Goal: Information Seeking & Learning: Learn about a topic

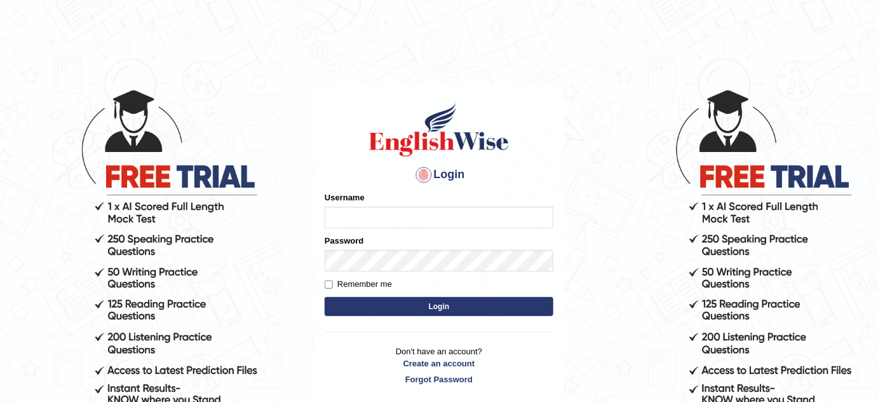
type input "antonio_mt"
click at [386, 286] on label "Remember me" at bounding box center [358, 284] width 67 height 13
click at [333, 286] on input "Remember me" at bounding box center [329, 284] width 8 height 8
checkbox input "true"
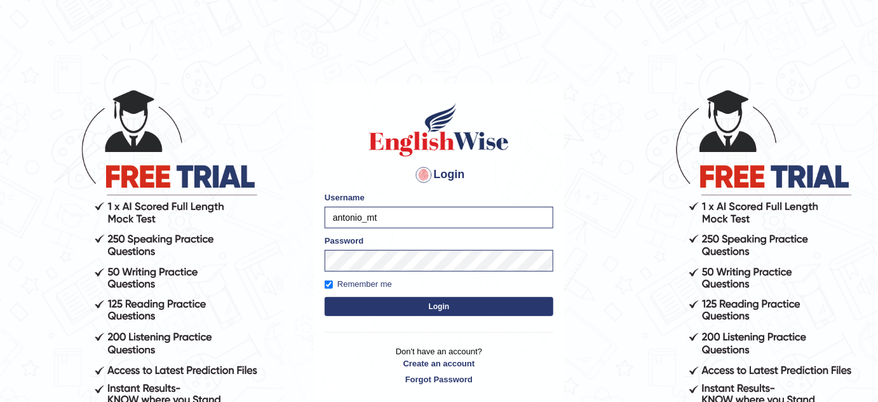
click at [411, 306] on button "Login" at bounding box center [439, 306] width 229 height 19
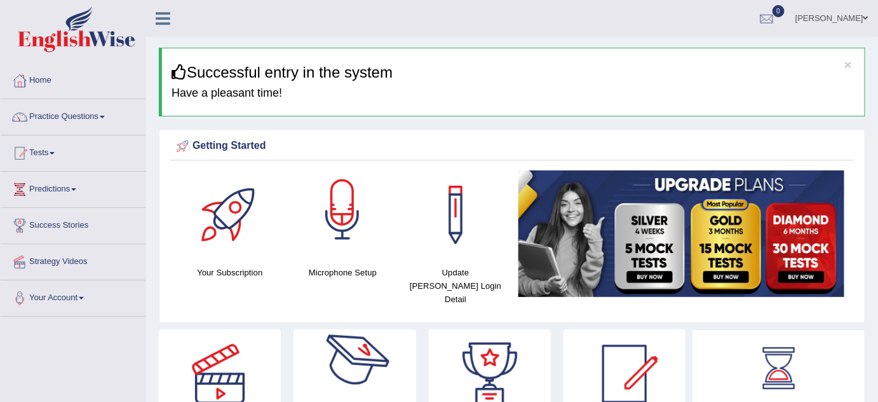
click at [332, 222] on div at bounding box center [342, 214] width 89 height 89
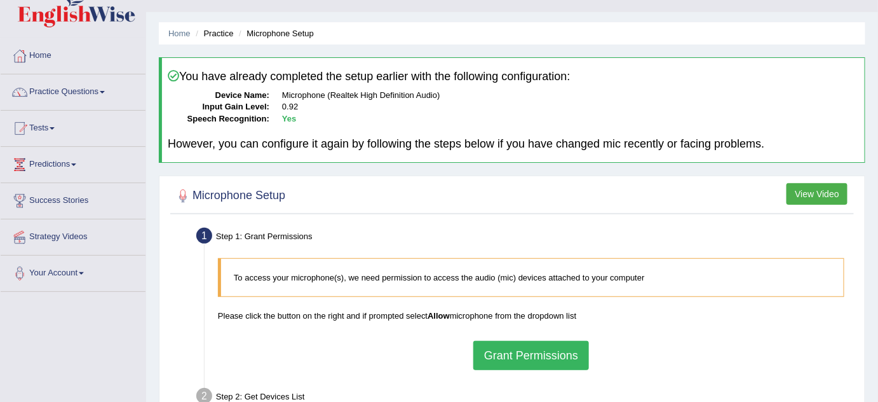
scroll to position [115, 0]
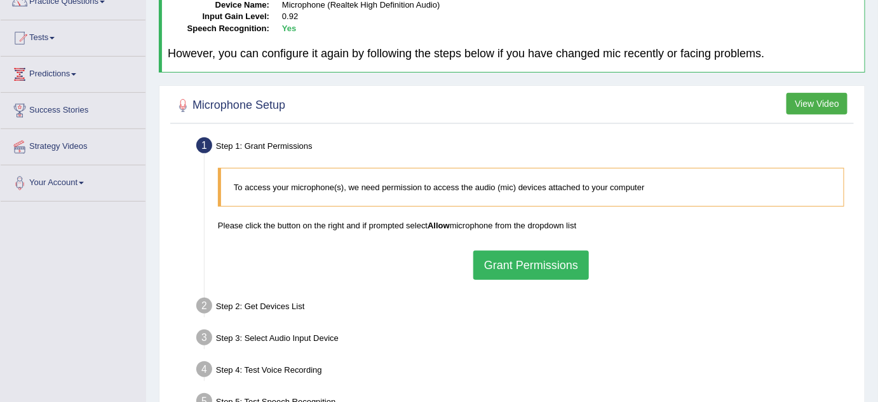
click at [507, 257] on button "Grant Permissions" at bounding box center [531, 264] width 116 height 29
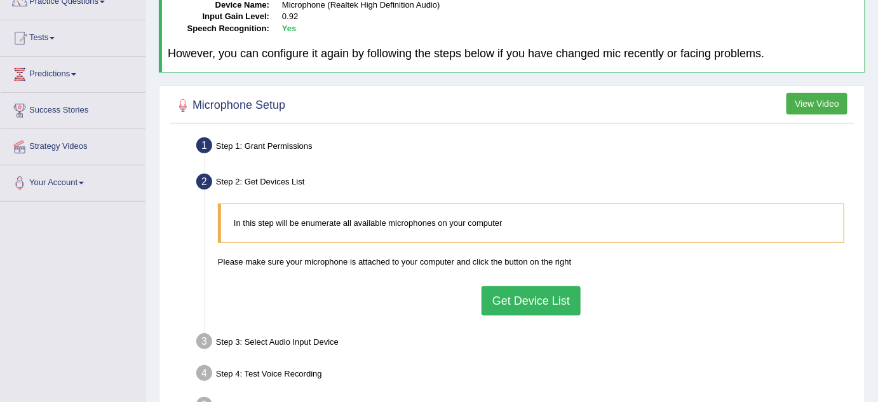
click at [508, 299] on button "Get Device List" at bounding box center [531, 300] width 99 height 29
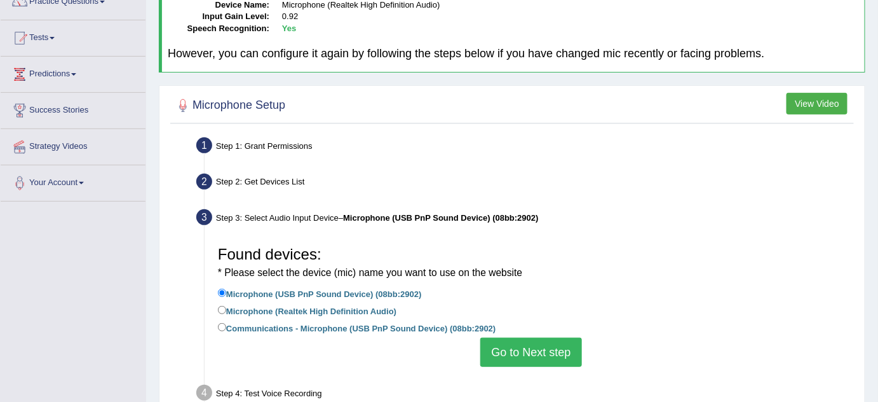
click at [520, 345] on button "Go to Next step" at bounding box center [530, 351] width 101 height 29
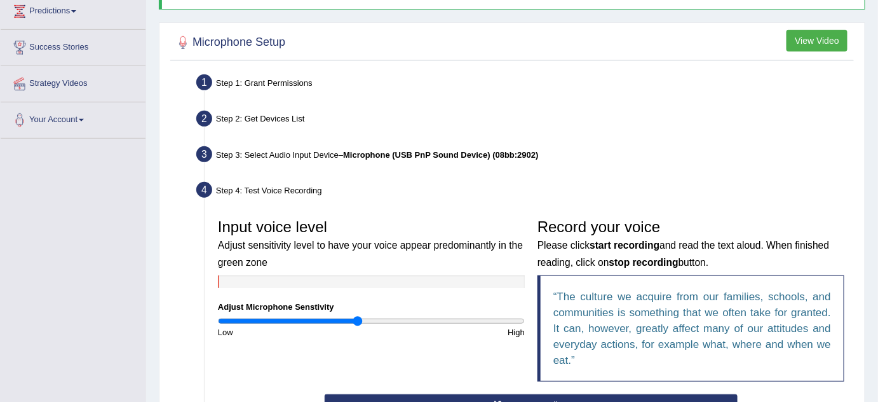
scroll to position [231, 0]
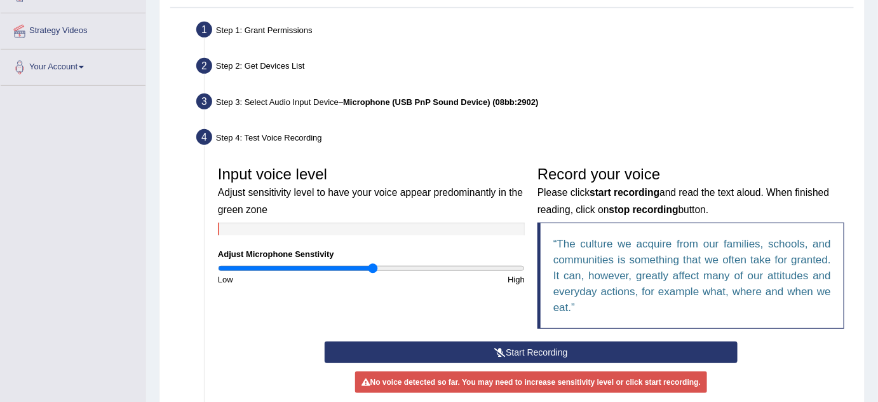
drag, startPoint x: 355, startPoint y: 263, endPoint x: 373, endPoint y: 262, distance: 18.5
type input "1.02"
click at [373, 263] on input "range" at bounding box center [371, 268] width 307 height 10
click at [543, 352] on button "Start Recording" at bounding box center [532, 352] width 414 height 22
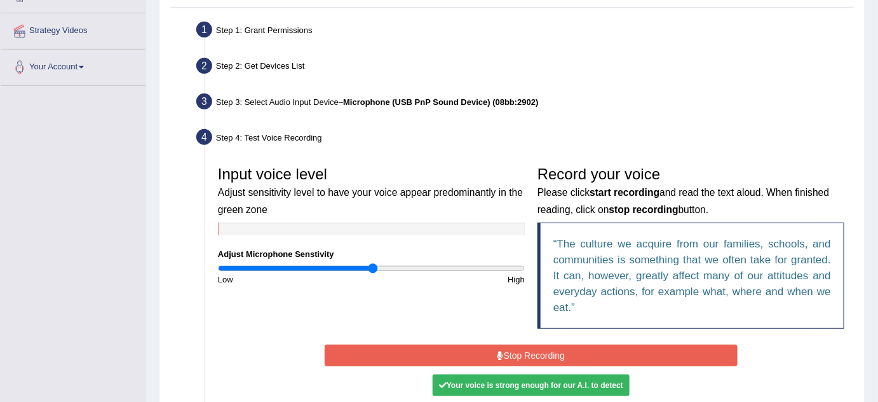
click at [528, 350] on button "Stop Recording" at bounding box center [532, 355] width 414 height 22
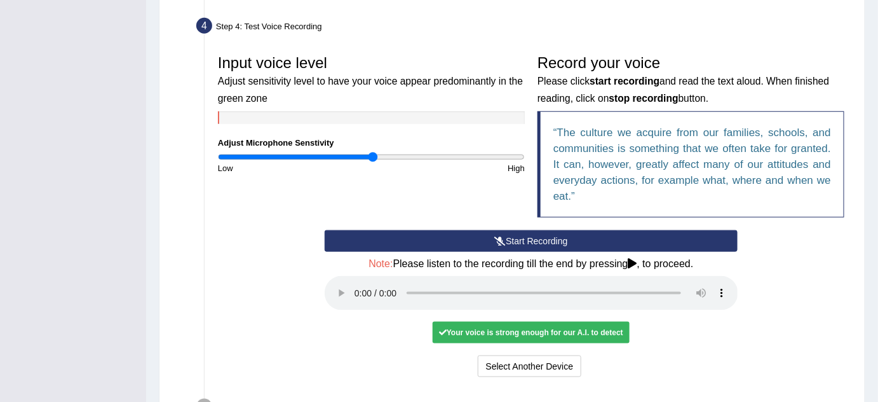
scroll to position [346, 0]
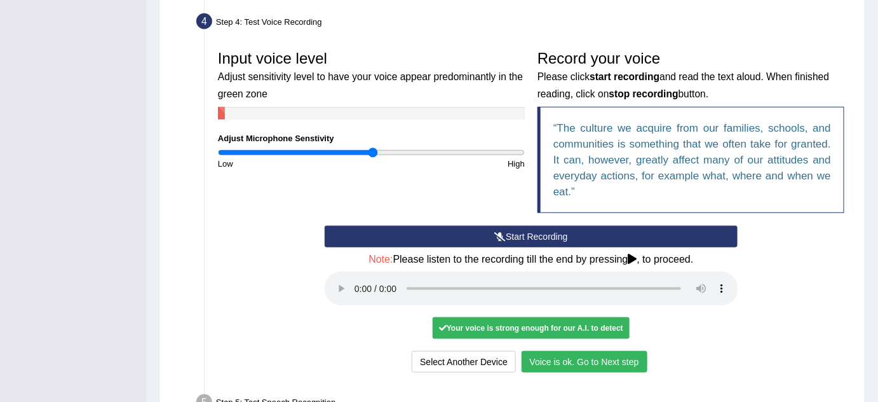
click at [627, 354] on button "Voice is ok. Go to Next step" at bounding box center [585, 362] width 126 height 22
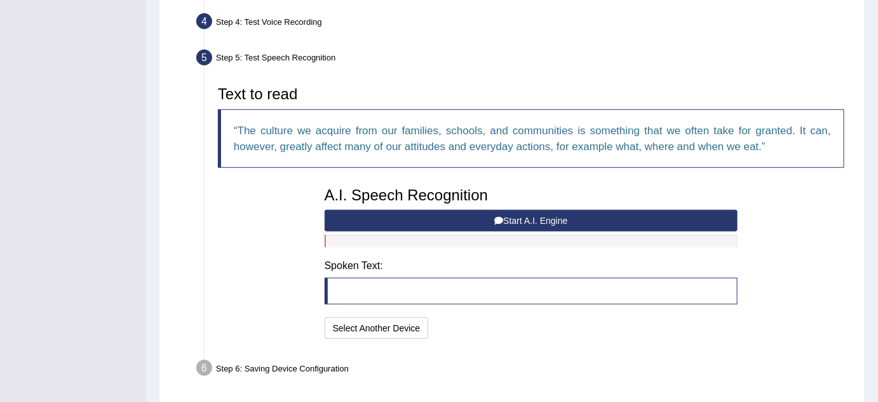
click at [536, 211] on button "Start A.I. Engine" at bounding box center [532, 221] width 414 height 22
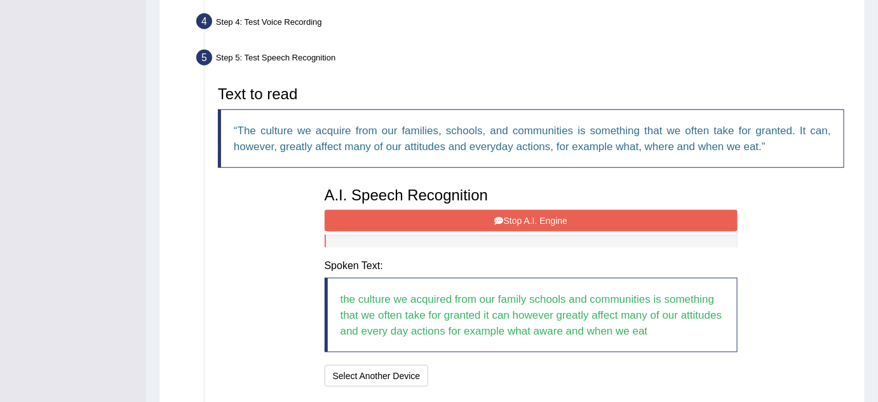
click at [533, 216] on button "Stop A.I. Engine" at bounding box center [532, 221] width 414 height 22
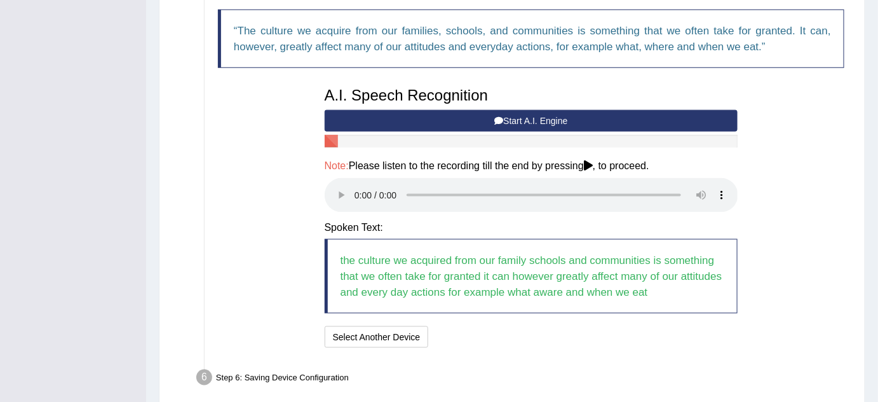
scroll to position [462, 0]
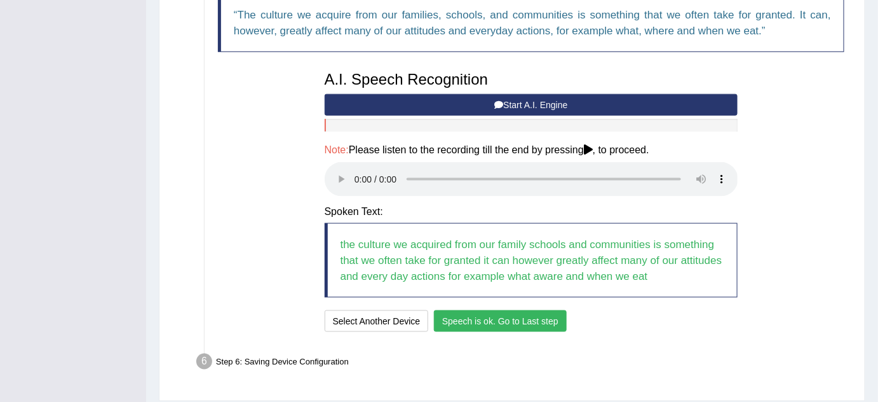
click at [505, 322] on button "Speech is ok. Go to Last step" at bounding box center [500, 321] width 133 height 22
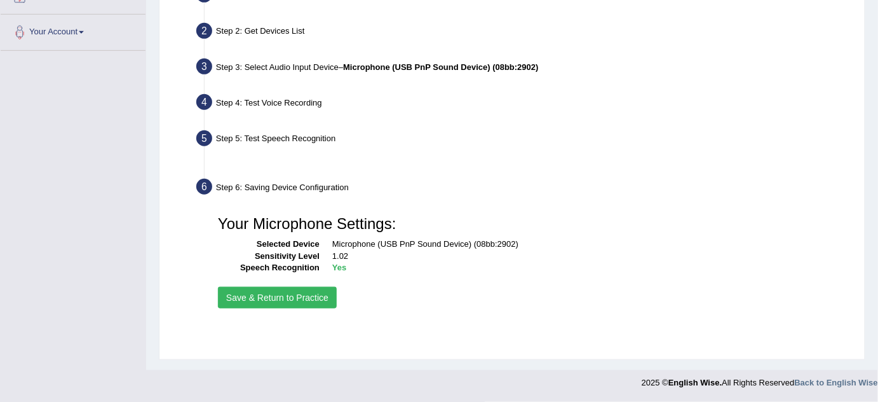
scroll to position [266, 0]
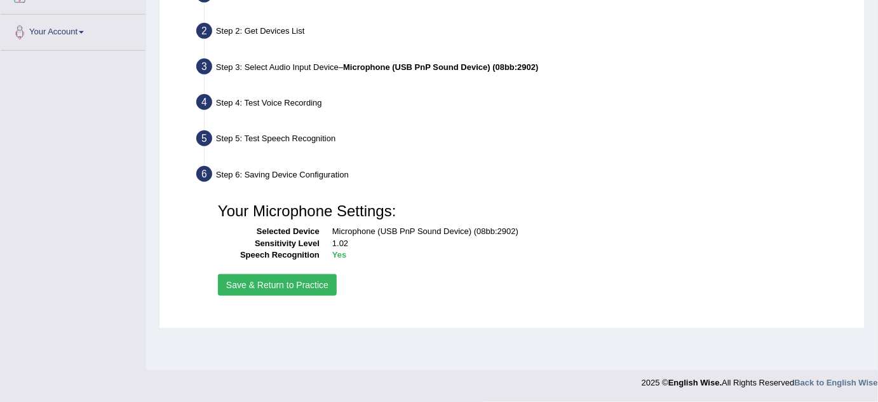
click at [282, 286] on button "Save & Return to Practice" at bounding box center [277, 285] width 119 height 22
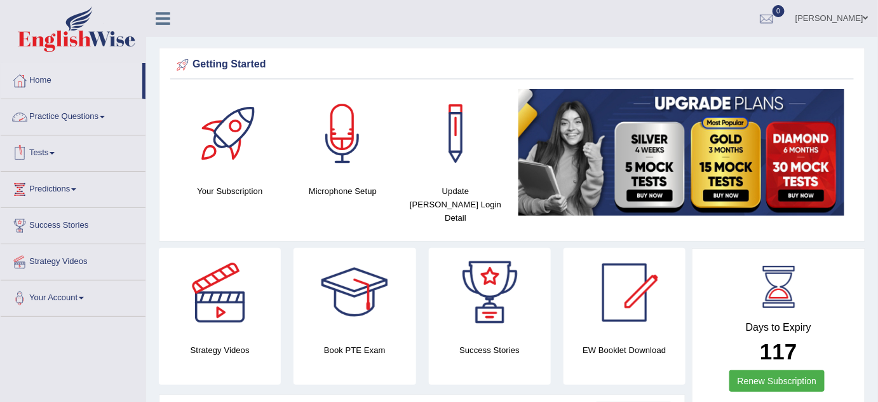
click at [85, 119] on link "Practice Questions" at bounding box center [73, 115] width 145 height 32
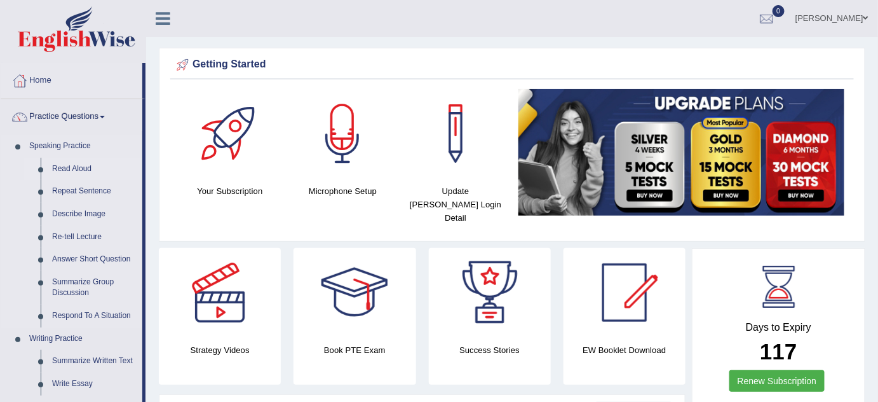
click at [80, 168] on link "Read Aloud" at bounding box center [94, 169] width 96 height 23
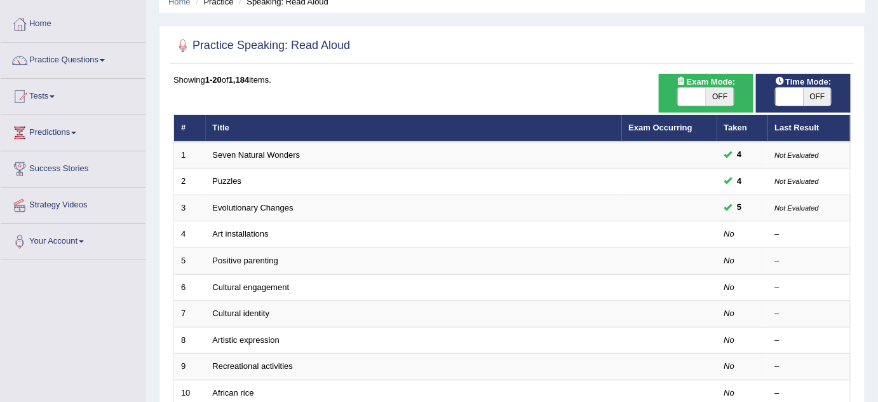
scroll to position [57, 0]
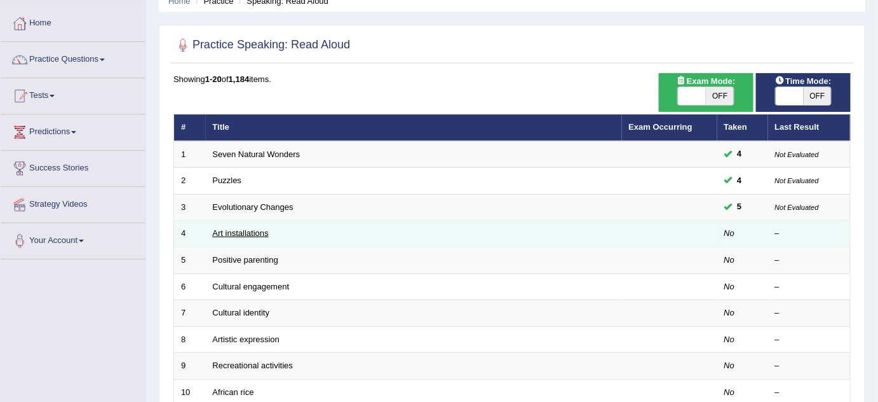
click at [248, 229] on link "Art installations" at bounding box center [241, 233] width 56 height 10
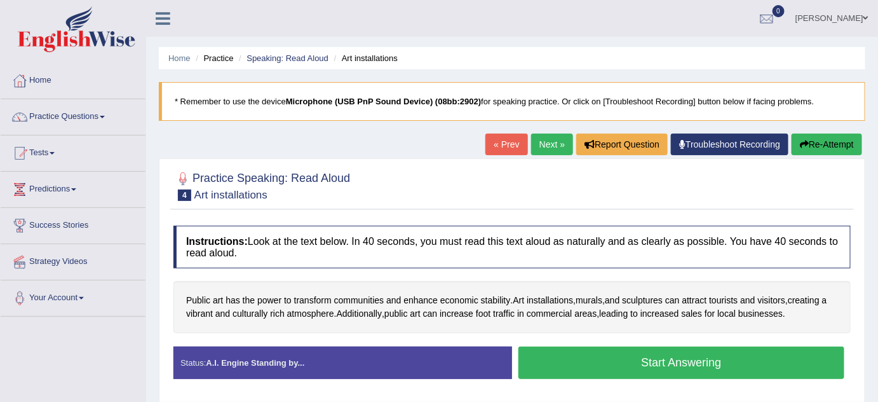
click at [629, 357] on button "Start Answering" at bounding box center [682, 362] width 326 height 32
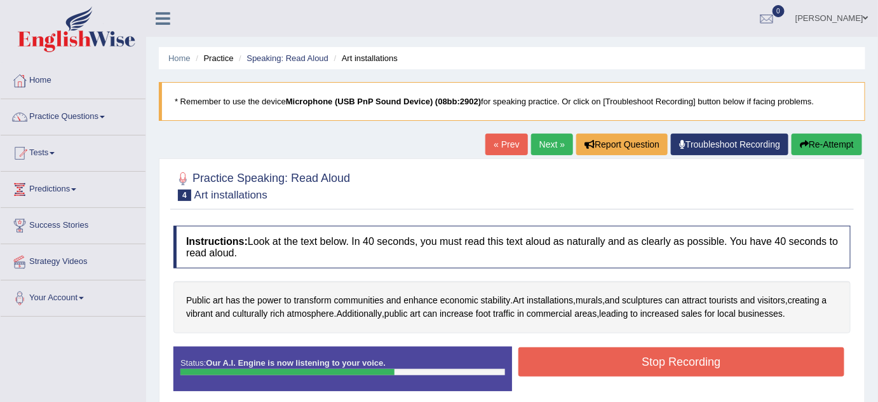
click at [728, 362] on button "Stop Recording" at bounding box center [682, 361] width 326 height 29
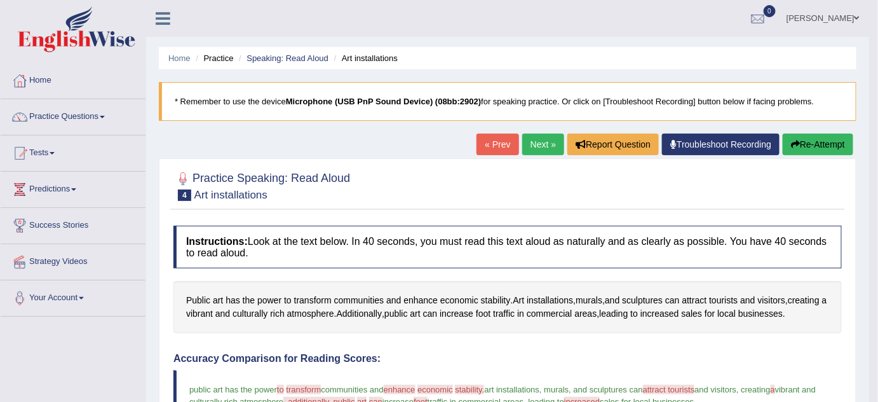
click at [804, 146] on button "Re-Attempt" at bounding box center [818, 144] width 71 height 22
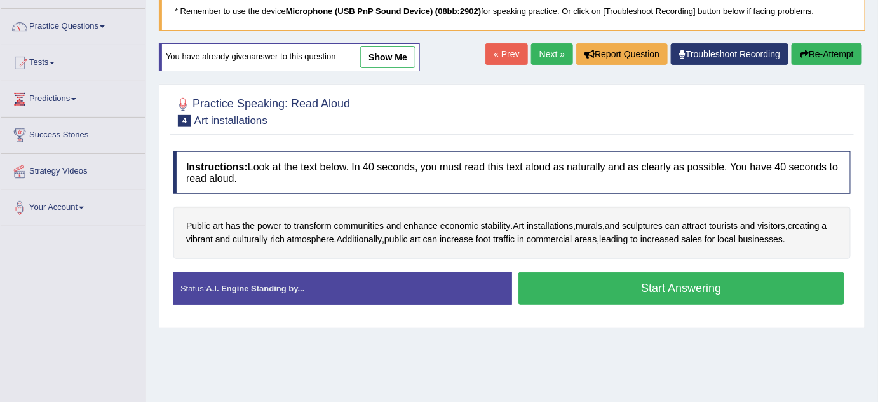
scroll to position [115, 0]
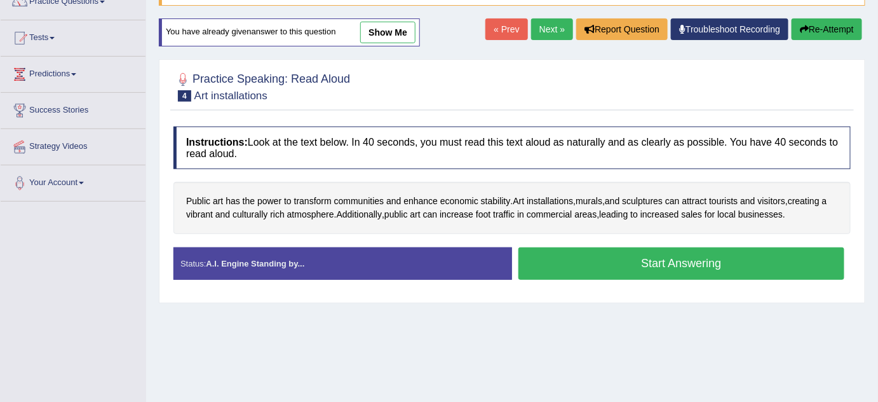
click at [637, 260] on button "Start Answering" at bounding box center [682, 263] width 326 height 32
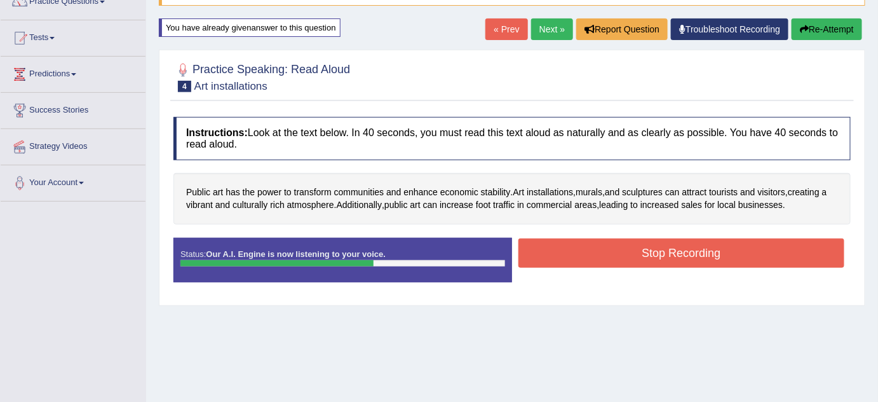
click at [683, 254] on button "Stop Recording" at bounding box center [682, 252] width 326 height 29
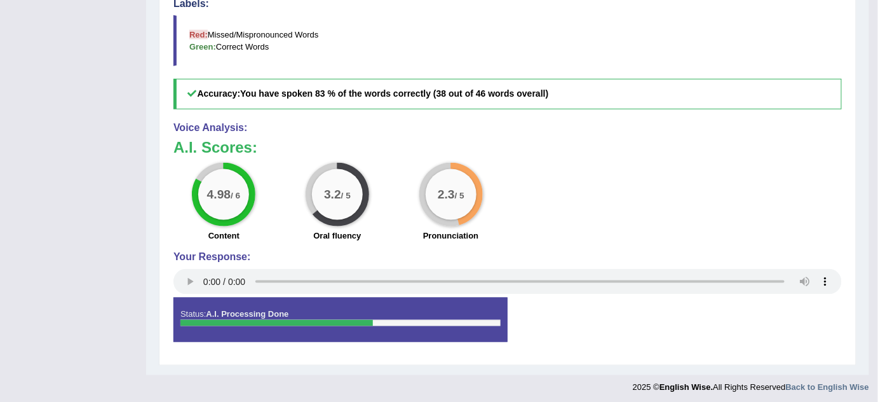
scroll to position [444, 0]
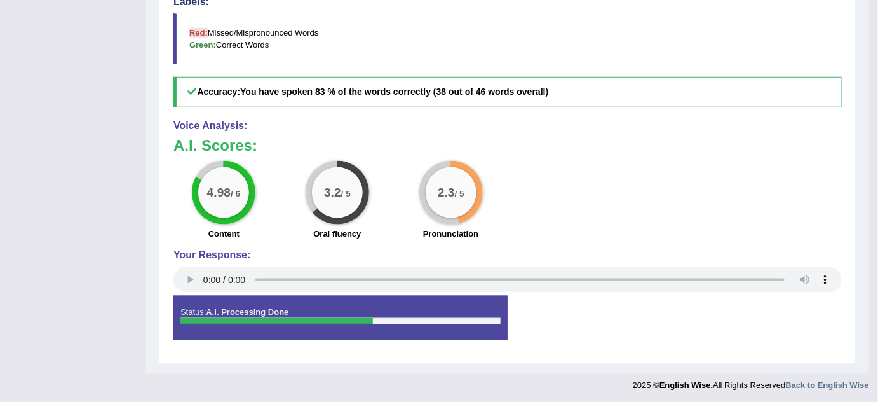
click at [292, 313] on div "Status: A.I. Processing Done" at bounding box center [340, 318] width 334 height 44
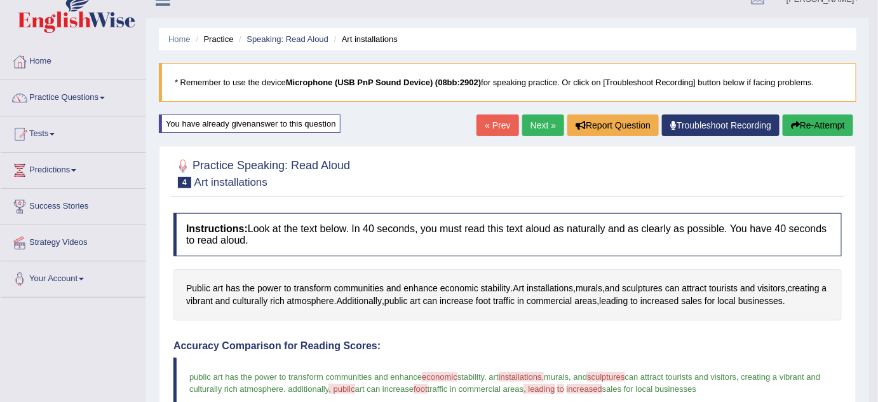
scroll to position [0, 0]
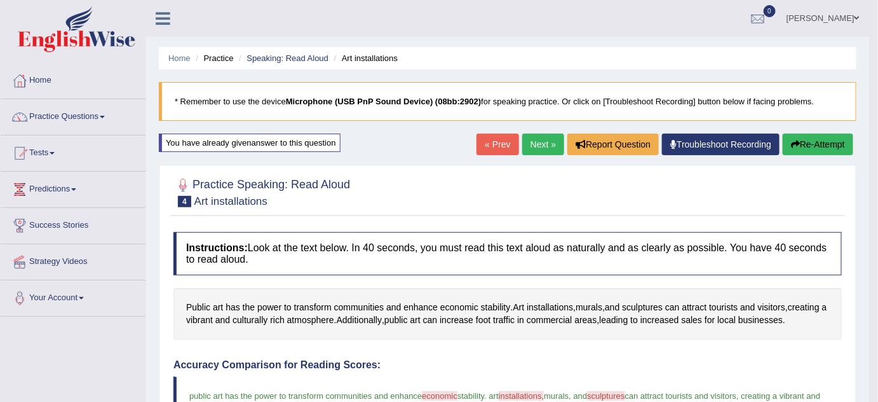
click at [842, 145] on button "Re-Attempt" at bounding box center [818, 144] width 71 height 22
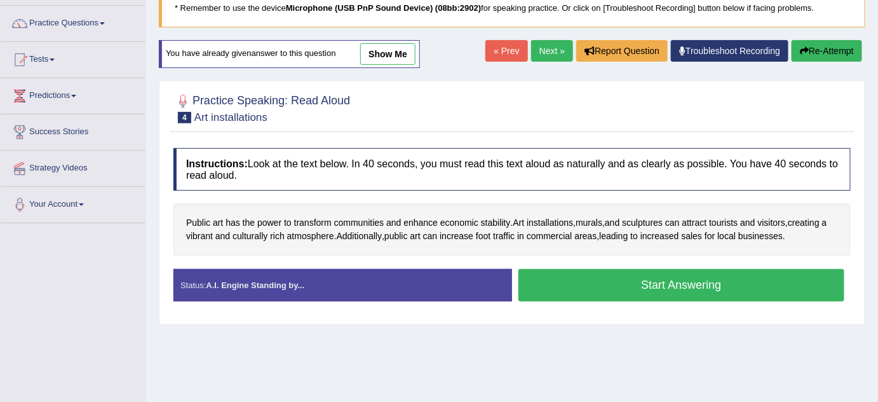
scroll to position [115, 0]
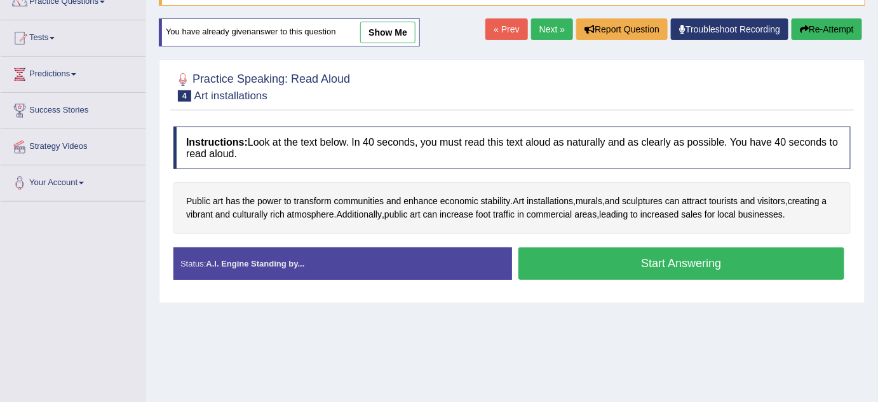
click at [668, 264] on button "Start Answering" at bounding box center [682, 263] width 326 height 32
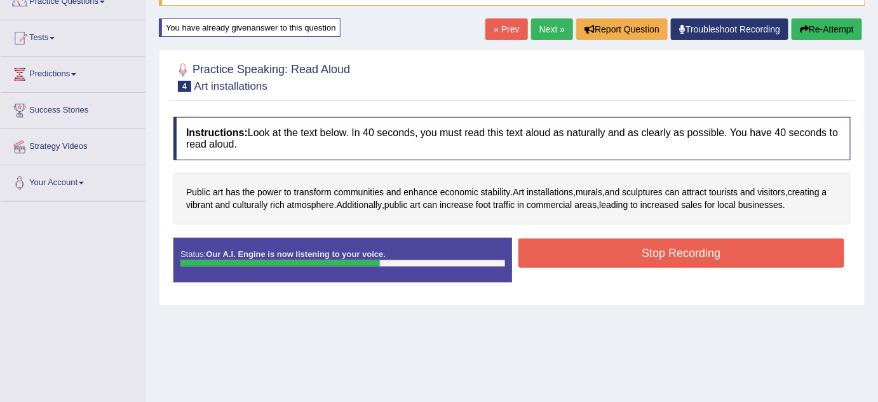
click at [649, 259] on button "Stop Recording" at bounding box center [682, 252] width 326 height 29
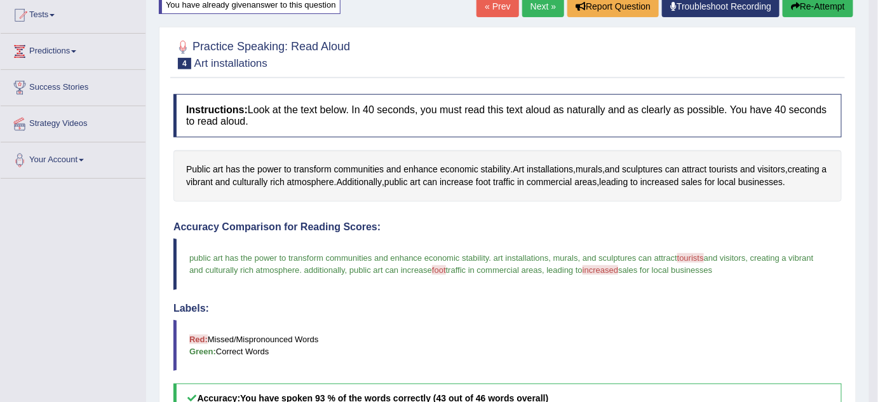
scroll to position [98, 0]
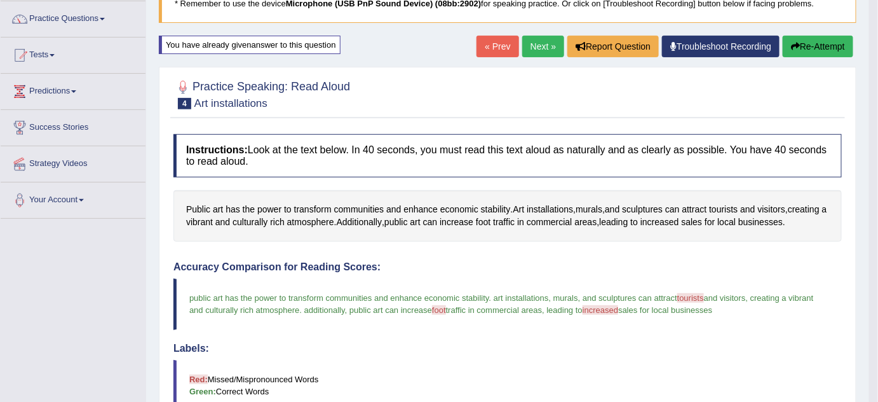
click at [819, 40] on button "Re-Attempt" at bounding box center [818, 47] width 71 height 22
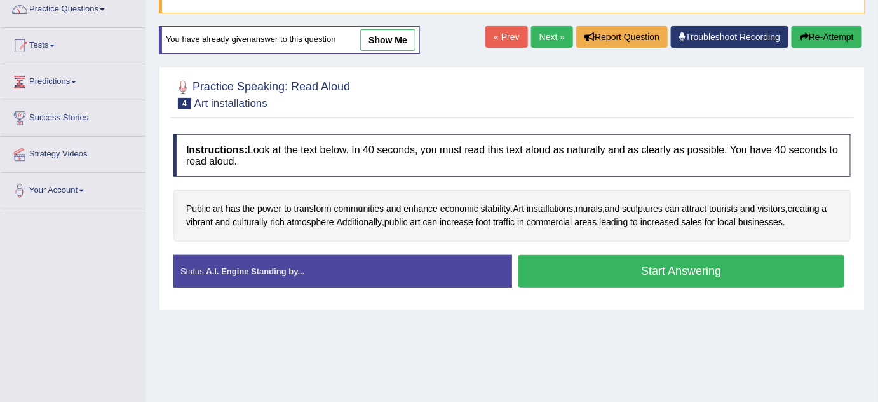
click at [645, 271] on button "Start Answering" at bounding box center [682, 271] width 326 height 32
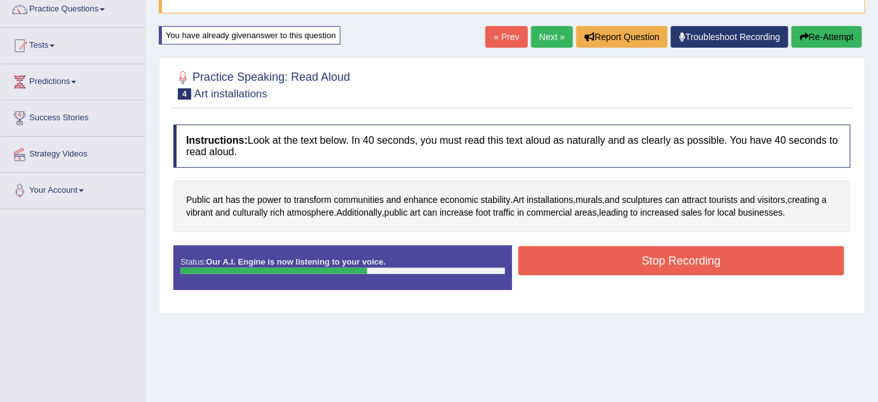
click at [676, 252] on button "Stop Recording" at bounding box center [682, 260] width 326 height 29
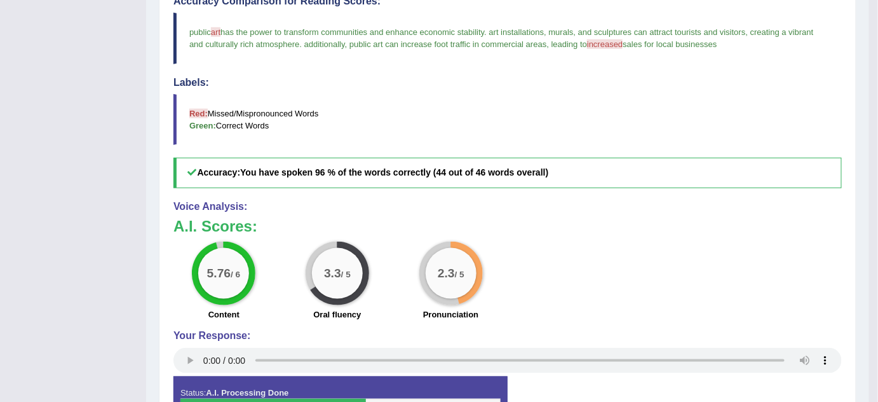
scroll to position [384, 0]
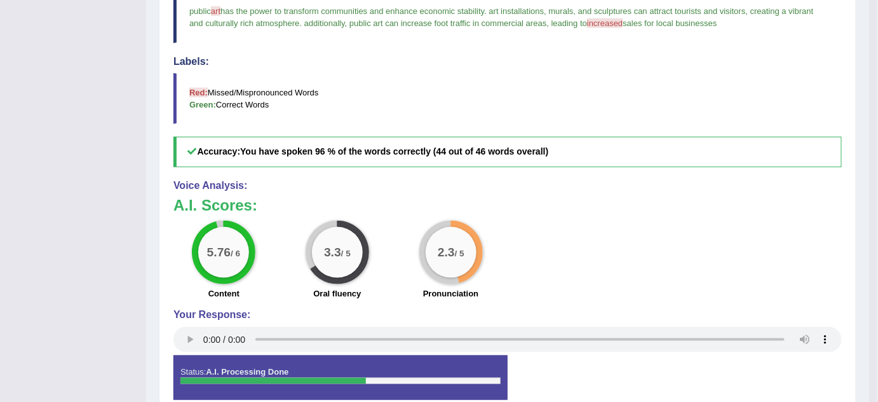
click at [455, 272] on div "2.3 / 5" at bounding box center [451, 252] width 51 height 51
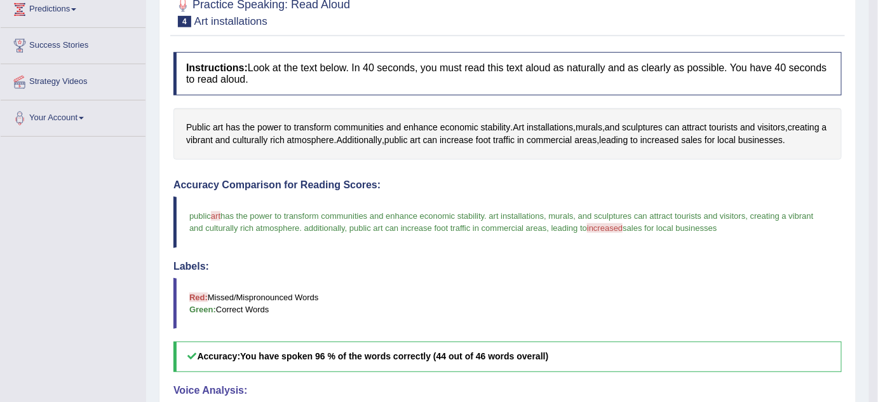
scroll to position [40, 0]
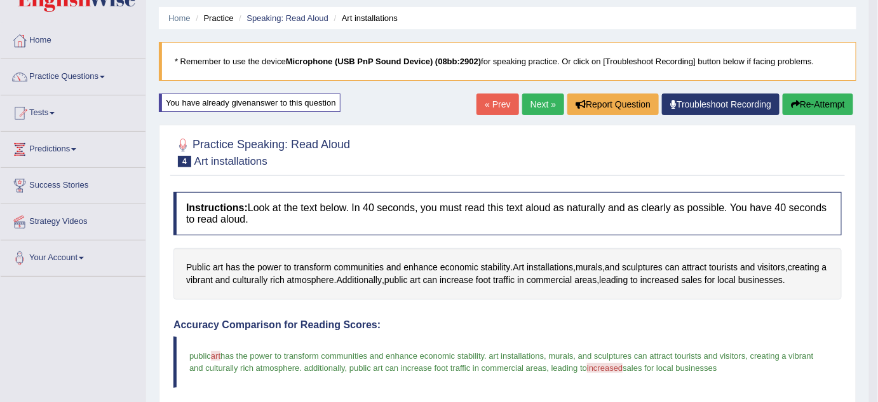
click at [832, 92] on div "Home Practice Speaking: Read Aloud Art installations * Remember to use the devi…" at bounding box center [507, 368] width 723 height 817
click at [836, 99] on button "Re-Attempt" at bounding box center [818, 104] width 71 height 22
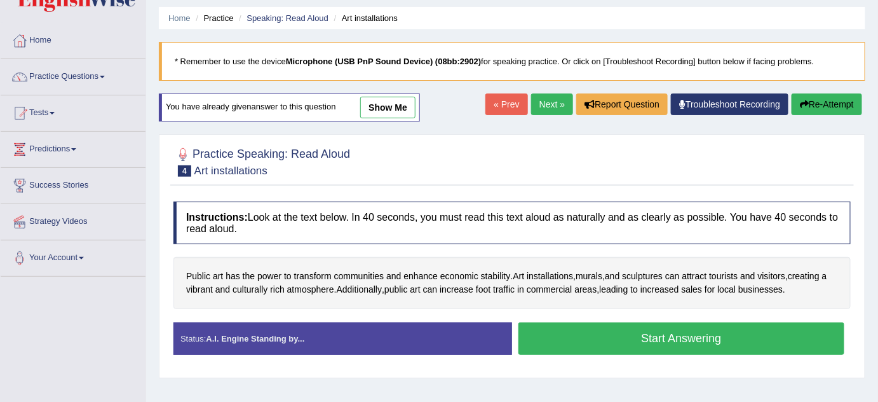
click at [604, 346] on button "Start Answering" at bounding box center [682, 338] width 326 height 32
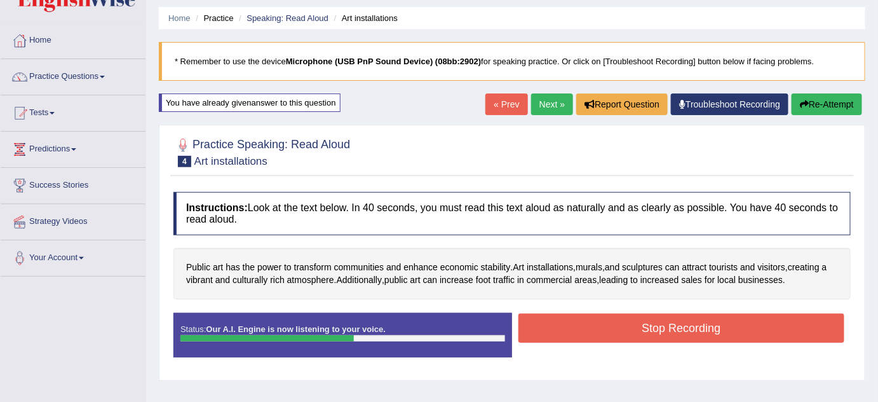
click at [618, 338] on button "Stop Recording" at bounding box center [682, 327] width 326 height 29
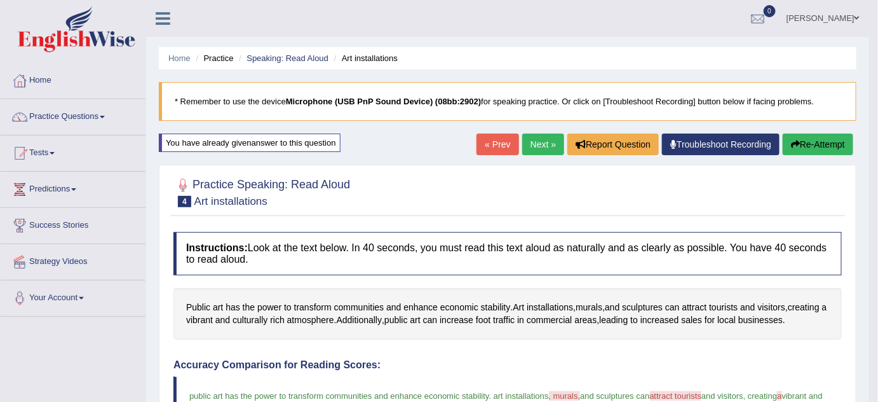
click at [539, 145] on link "Next »" at bounding box center [543, 144] width 42 height 22
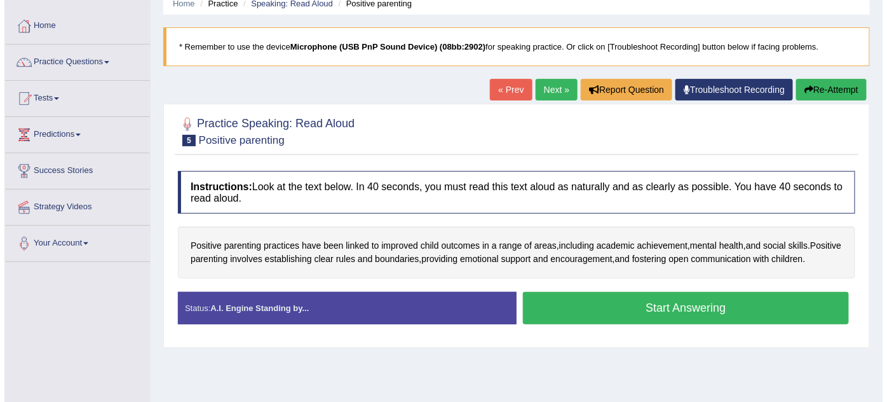
scroll to position [57, 0]
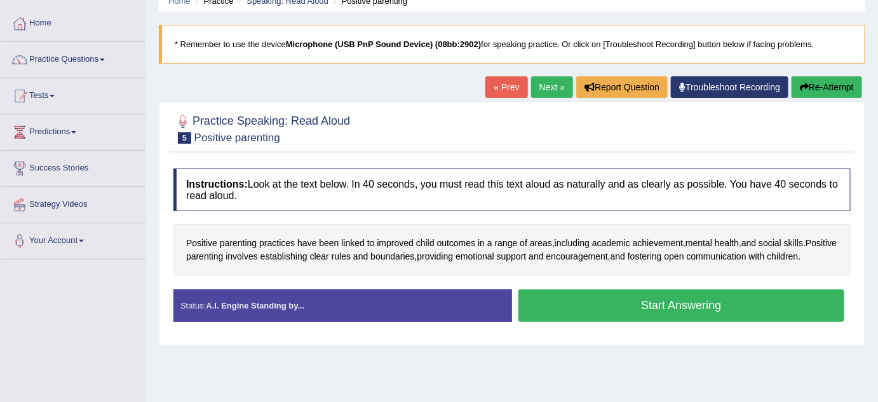
click at [650, 322] on button "Start Answering" at bounding box center [682, 305] width 326 height 32
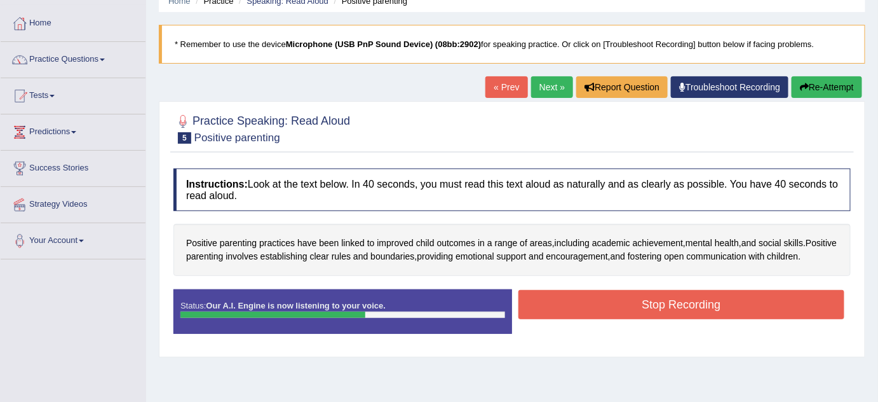
click at [651, 319] on button "Stop Recording" at bounding box center [682, 304] width 326 height 29
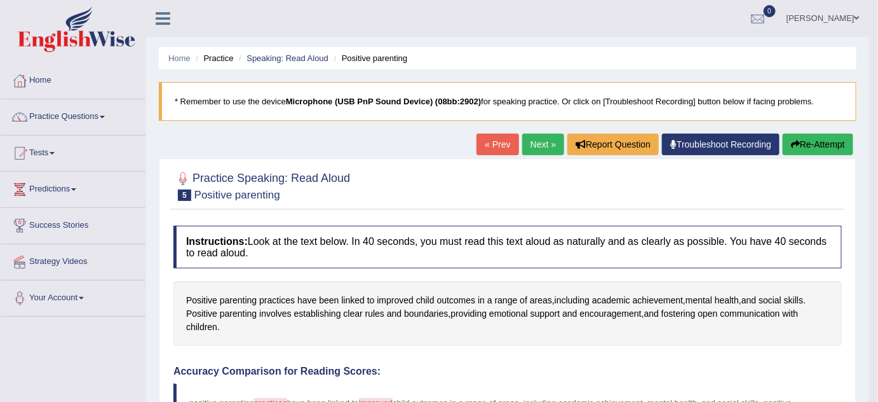
scroll to position [0, 0]
click at [807, 141] on button "Re-Attempt" at bounding box center [818, 144] width 71 height 22
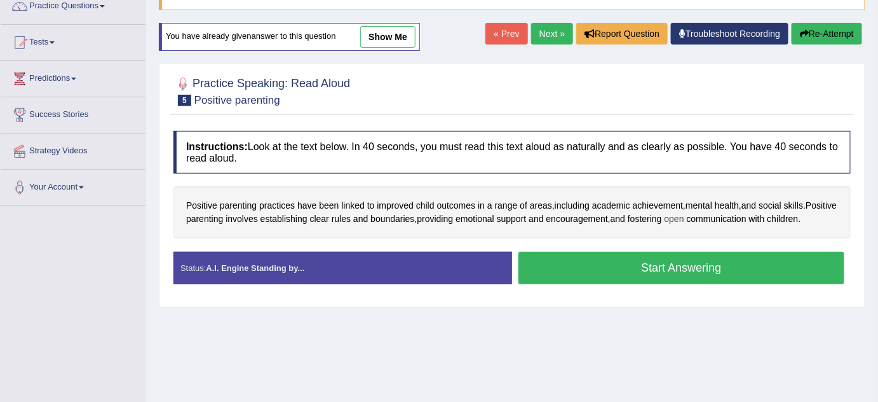
scroll to position [115, 0]
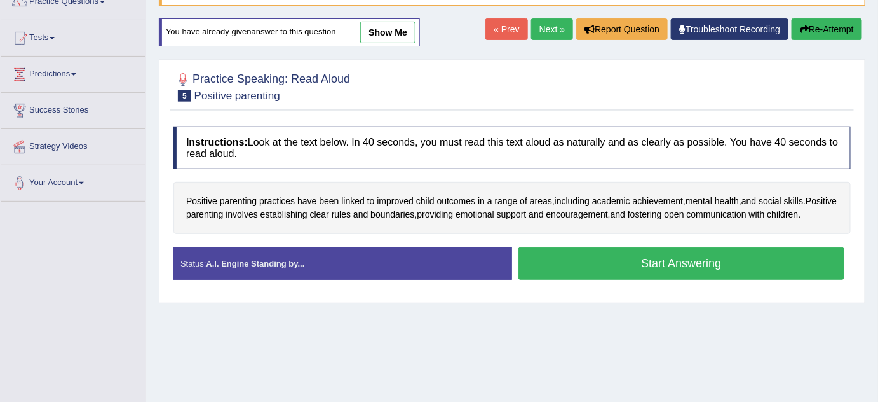
click at [666, 269] on button "Start Answering" at bounding box center [682, 263] width 326 height 32
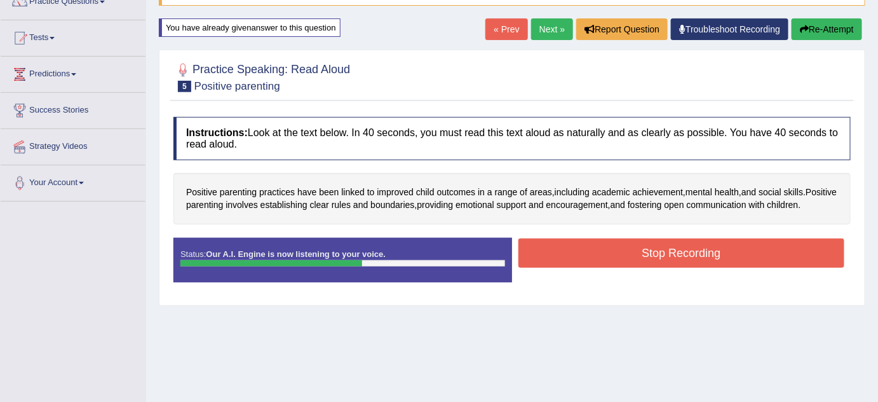
click at [651, 264] on button "Stop Recording" at bounding box center [682, 252] width 326 height 29
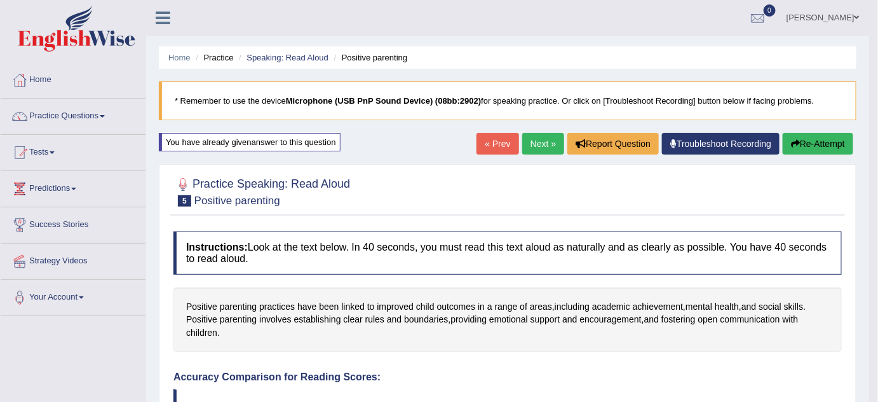
scroll to position [0, 0]
click at [247, 140] on div "You have already given answer to this question" at bounding box center [250, 142] width 182 height 18
click at [61, 154] on link "Tests" at bounding box center [73, 151] width 145 height 32
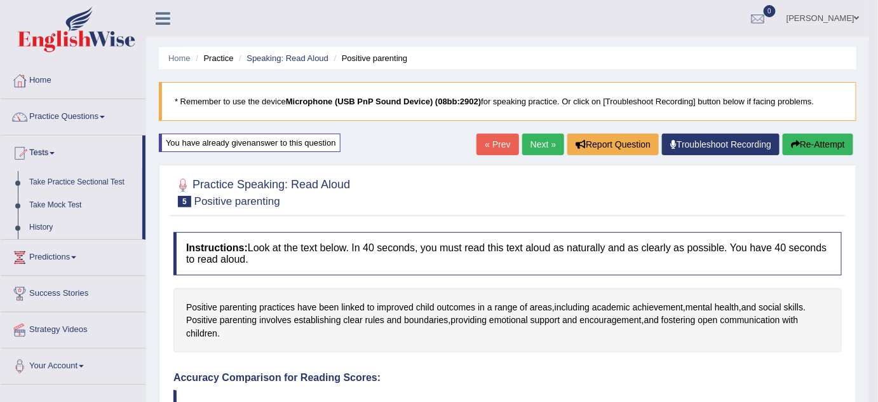
click at [61, 154] on link "Tests" at bounding box center [72, 151] width 142 height 32
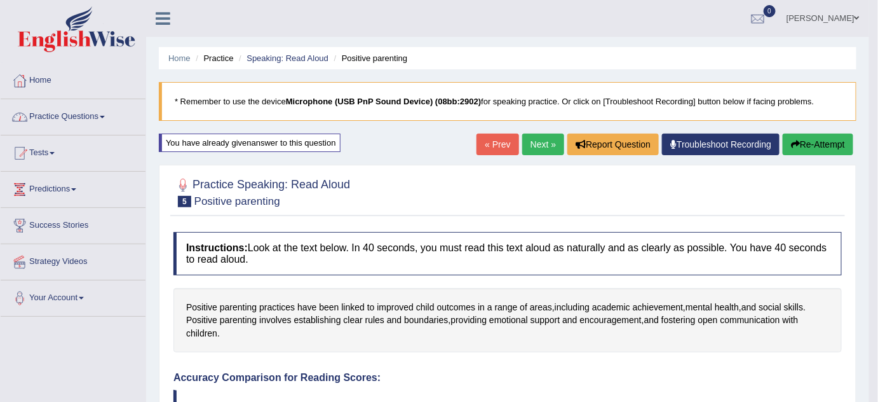
click at [76, 118] on link "Practice Questions" at bounding box center [73, 115] width 145 height 32
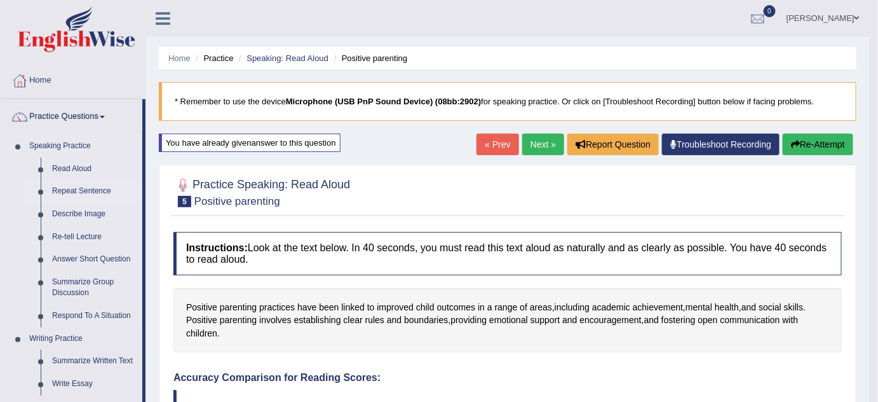
click at [93, 193] on link "Repeat Sentence" at bounding box center [94, 191] width 96 height 23
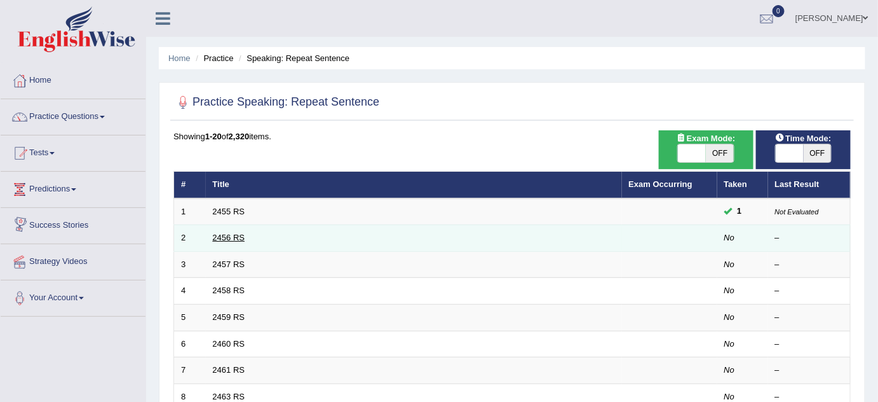
click at [225, 233] on link "2456 RS" at bounding box center [229, 238] width 32 height 10
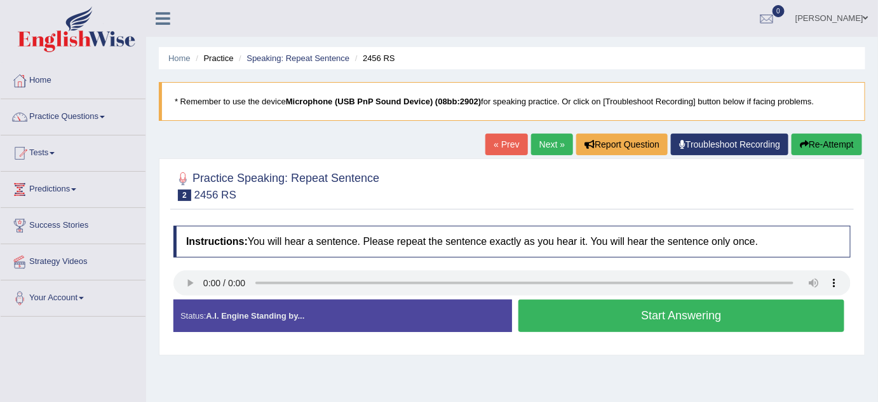
click at [629, 308] on button "Start Answering" at bounding box center [682, 315] width 326 height 32
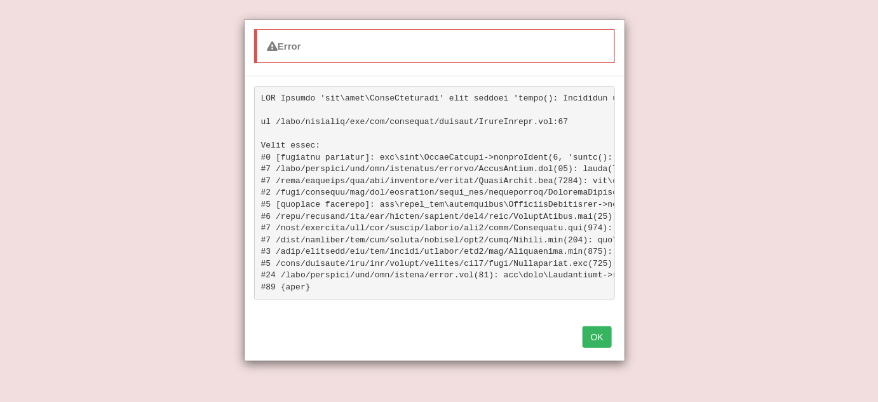
click at [599, 347] on button "OK" at bounding box center [597, 337] width 29 height 22
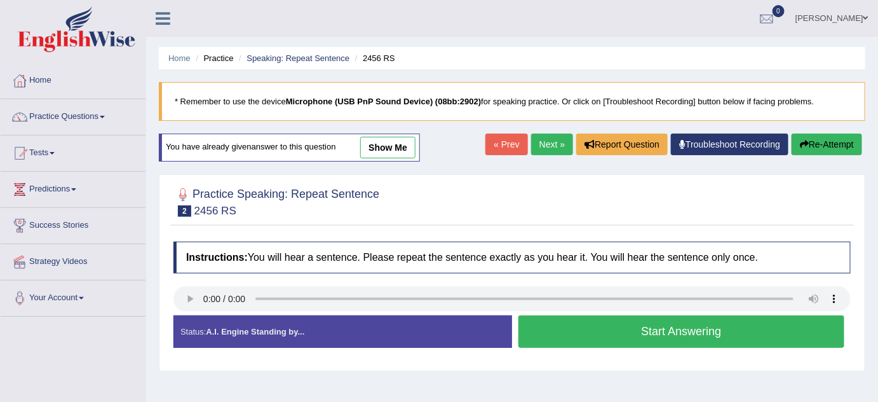
click at [623, 329] on button "Start Answering" at bounding box center [682, 331] width 326 height 32
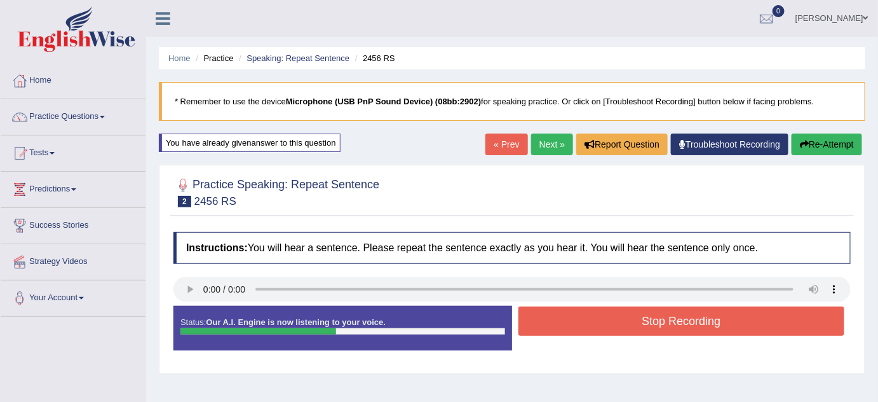
click at [626, 327] on button "Stop Recording" at bounding box center [682, 320] width 326 height 29
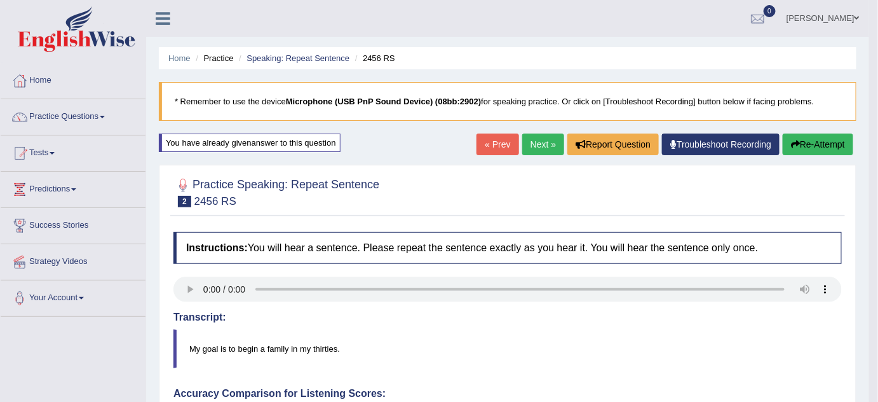
click at [824, 144] on button "Re-Attempt" at bounding box center [818, 144] width 71 height 22
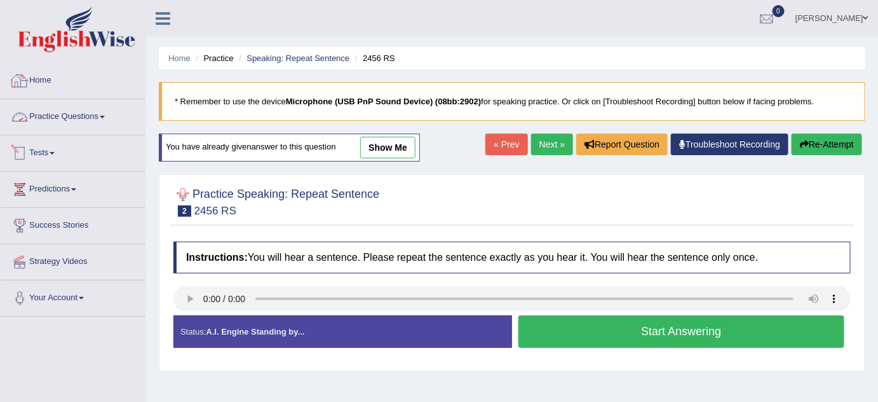
click at [48, 85] on link "Home" at bounding box center [73, 79] width 145 height 32
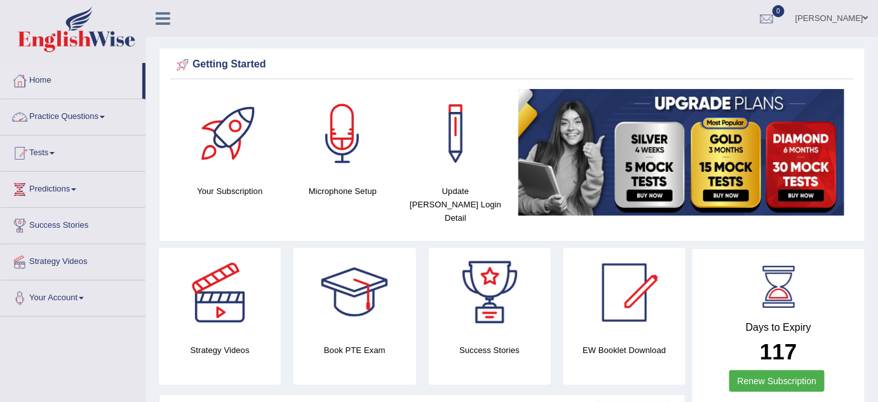
click at [67, 117] on link "Practice Questions" at bounding box center [73, 115] width 145 height 32
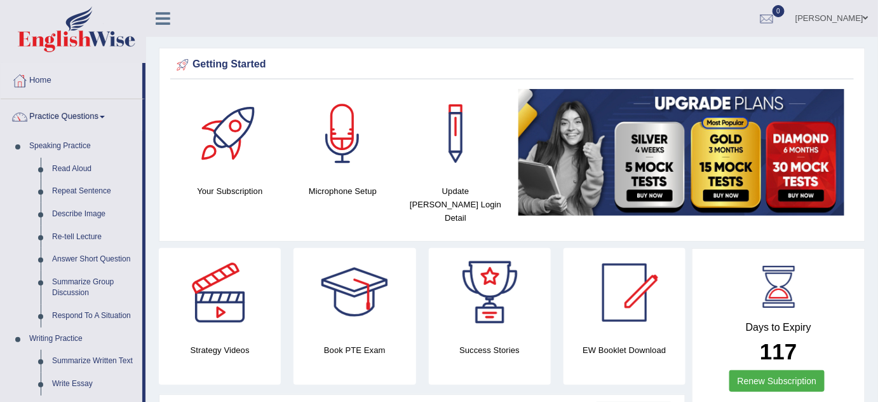
click at [67, 111] on link "Practice Questions" at bounding box center [72, 115] width 142 height 32
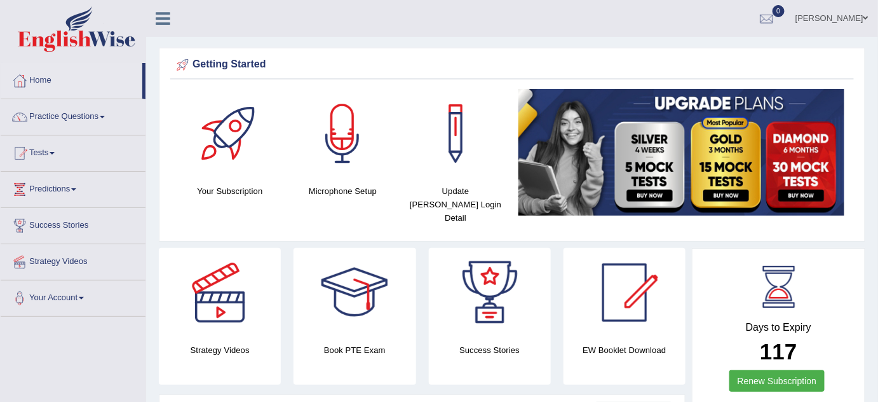
click at [67, 111] on link "Practice Questions" at bounding box center [73, 115] width 145 height 32
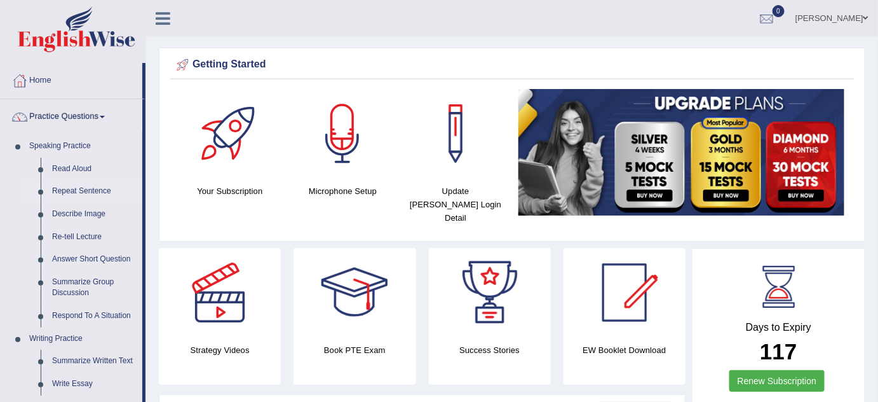
click at [78, 189] on link "Repeat Sentence" at bounding box center [94, 191] width 96 height 23
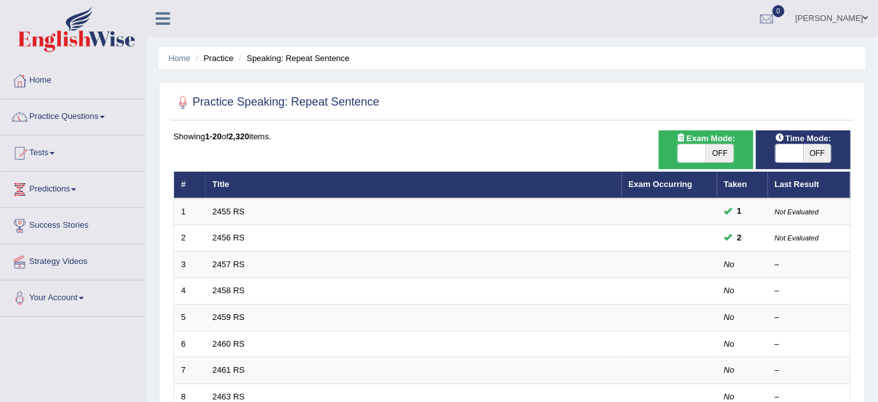
click at [703, 149] on span at bounding box center [692, 153] width 28 height 18
click at [693, 151] on span at bounding box center [692, 153] width 28 height 18
checkbox input "true"
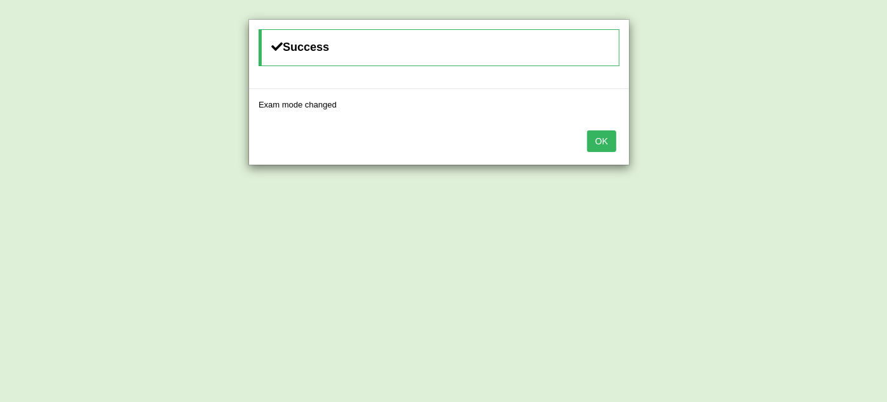
click at [605, 141] on button "OK" at bounding box center [601, 141] width 29 height 22
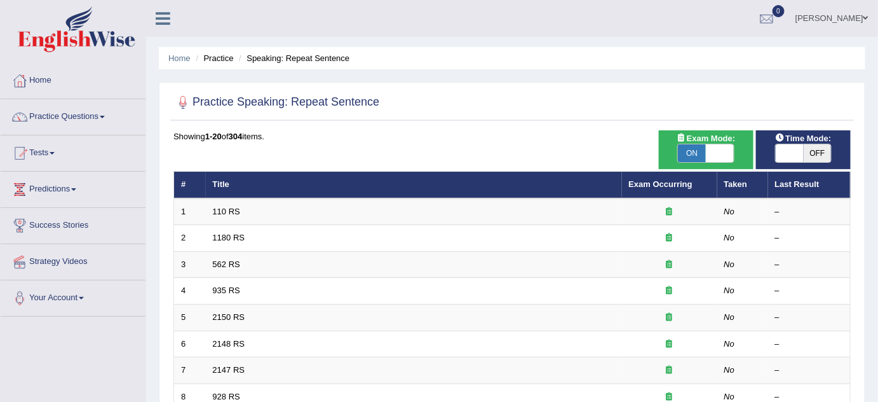
click at [788, 149] on span at bounding box center [790, 153] width 28 height 18
checkbox input "true"
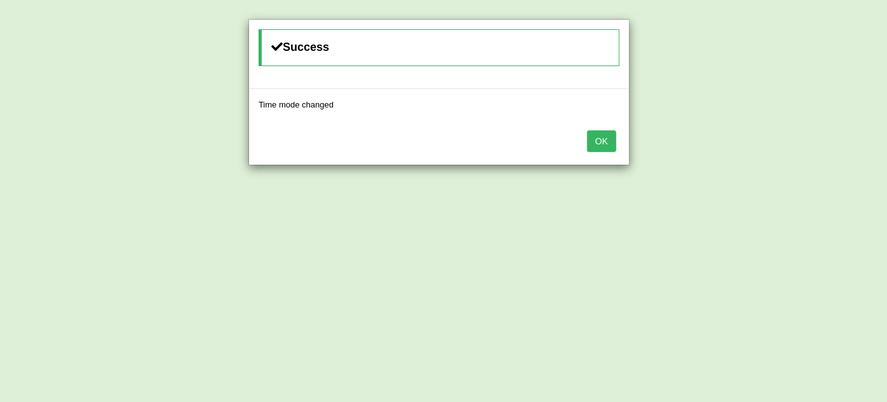
click at [604, 140] on button "OK" at bounding box center [601, 141] width 29 height 22
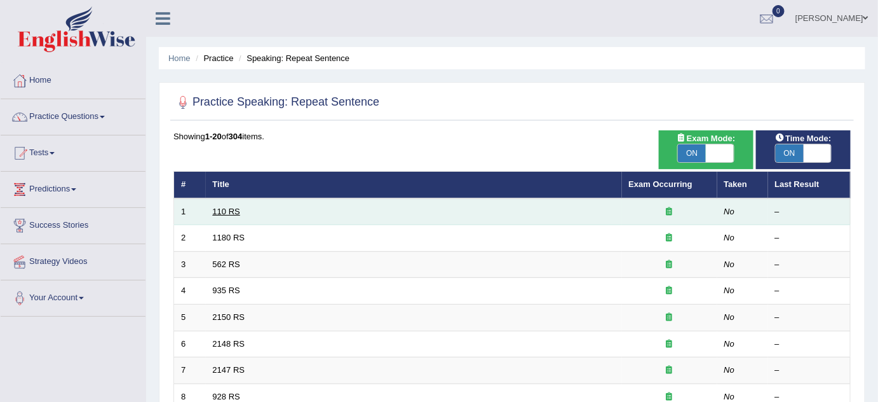
click at [229, 207] on link "110 RS" at bounding box center [226, 212] width 27 height 10
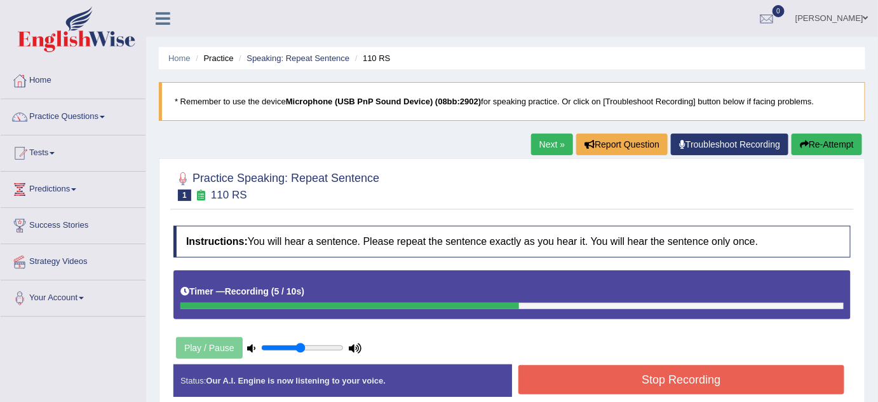
click at [668, 377] on button "Stop Recording" at bounding box center [682, 379] width 326 height 29
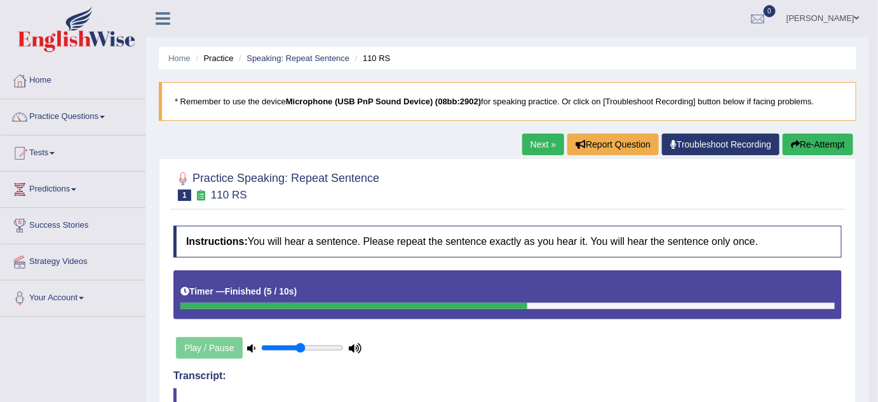
click at [204, 344] on div "Play / Pause" at bounding box center [268, 348] width 191 height 32
click at [219, 346] on div "Play / Pause" at bounding box center [268, 348] width 191 height 32
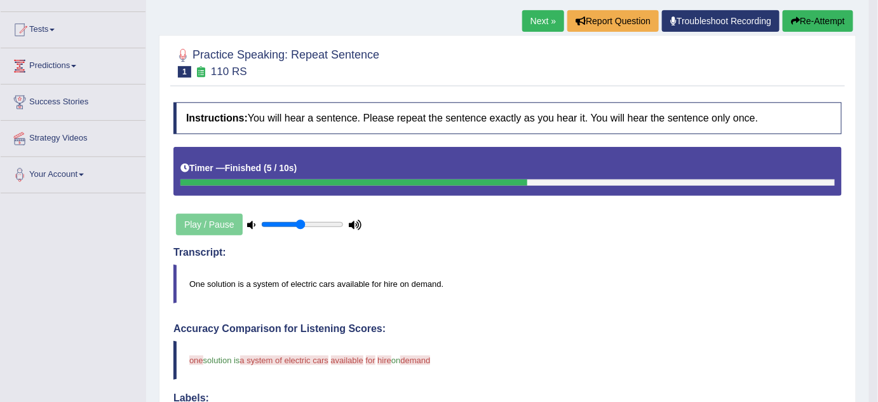
scroll to position [103, 0]
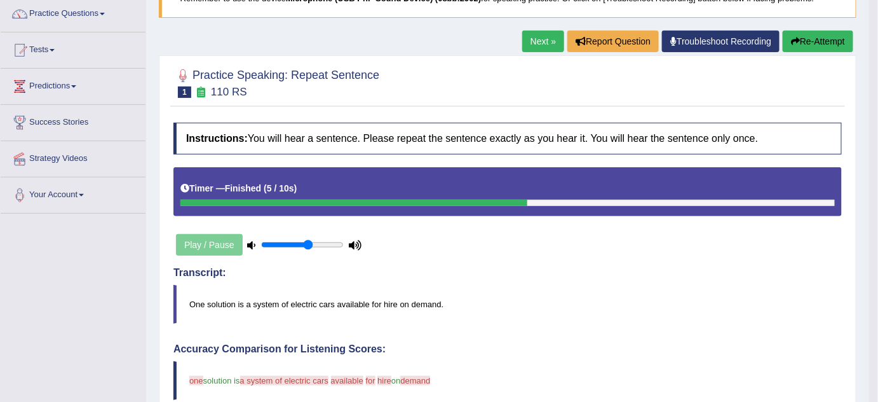
type input "0.6"
click at [308, 242] on input "range" at bounding box center [302, 245] width 83 height 10
click at [225, 242] on div "Play / Pause" at bounding box center [268, 245] width 191 height 32
click at [181, 241] on div "Play / Pause" at bounding box center [268, 245] width 191 height 32
click at [191, 242] on div "Play / Pause" at bounding box center [268, 245] width 191 height 32
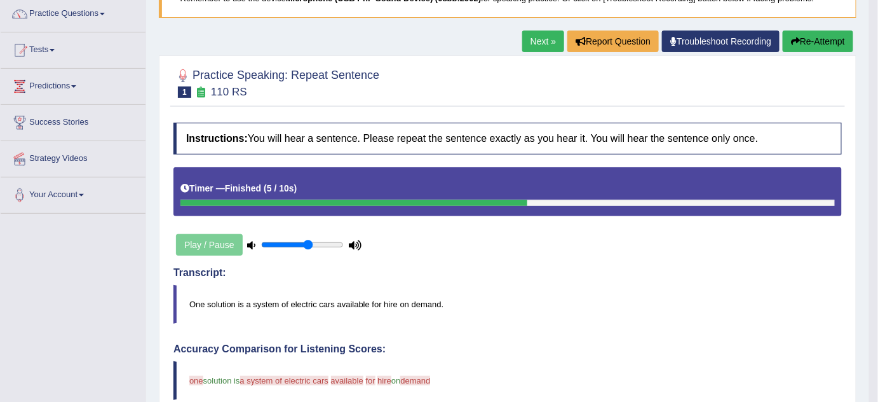
click at [191, 242] on div "Play / Pause" at bounding box center [268, 245] width 191 height 32
click at [219, 186] on h5 "Timer — Finished ( 5 / 10s )" at bounding box center [238, 189] width 116 height 10
click at [219, 184] on h5 "Timer — Finished ( 5 / 10s )" at bounding box center [238, 189] width 116 height 10
drag, startPoint x: 219, startPoint y: 184, endPoint x: 224, endPoint y: 175, distance: 10.2
click at [219, 184] on h5 "Timer — Finished ( 5 / 10s )" at bounding box center [238, 189] width 116 height 10
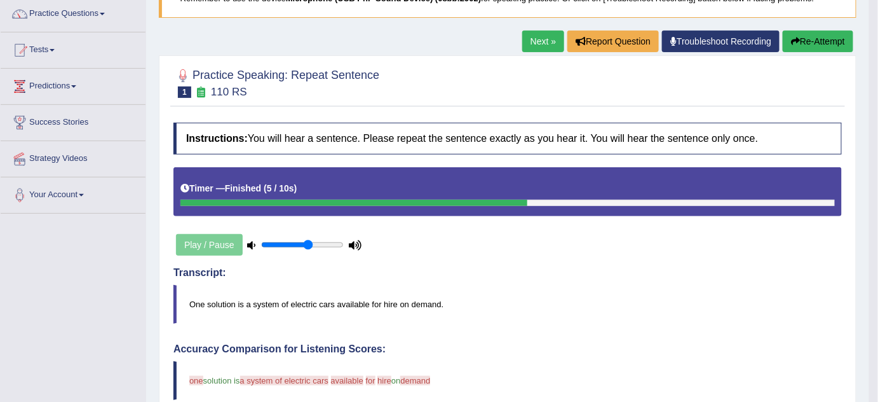
click at [791, 45] on button "Re-Attempt" at bounding box center [818, 42] width 71 height 22
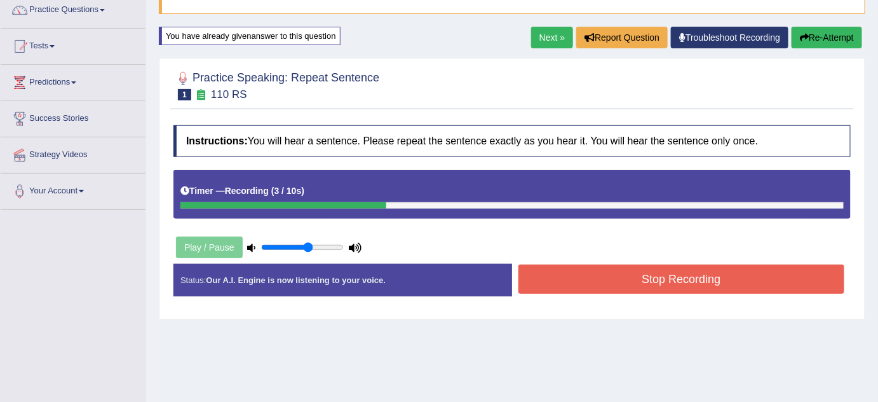
click at [705, 268] on button "Stop Recording" at bounding box center [682, 278] width 326 height 29
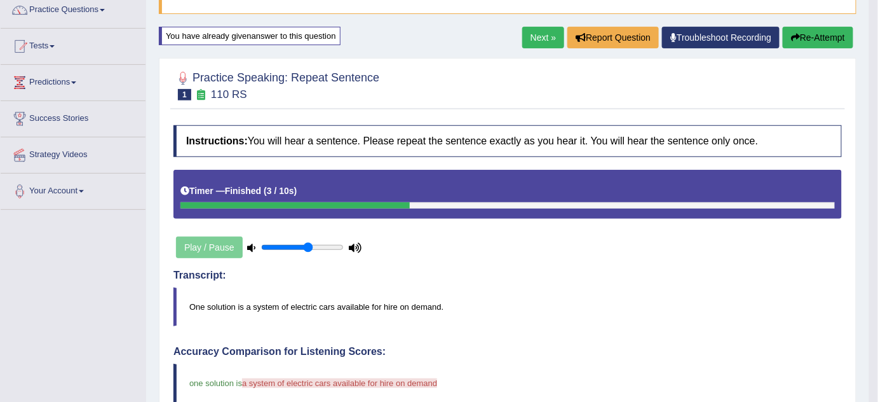
click at [532, 40] on link "Next »" at bounding box center [543, 38] width 42 height 22
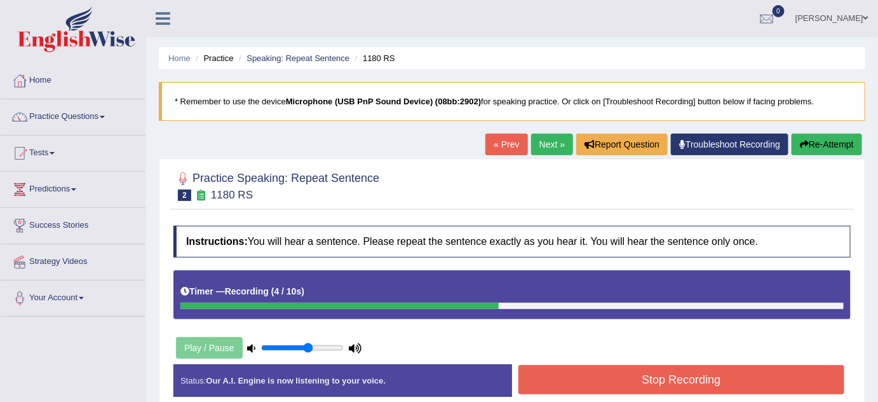
click at [699, 384] on button "Stop Recording" at bounding box center [682, 379] width 326 height 29
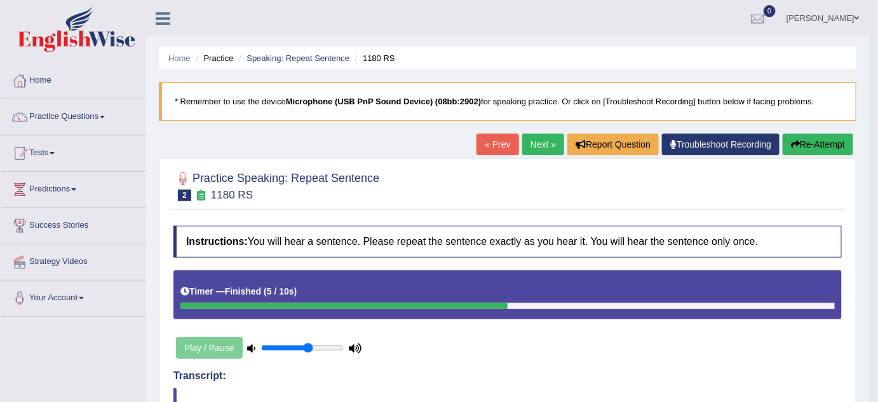
click at [534, 144] on link "Next »" at bounding box center [543, 144] width 42 height 22
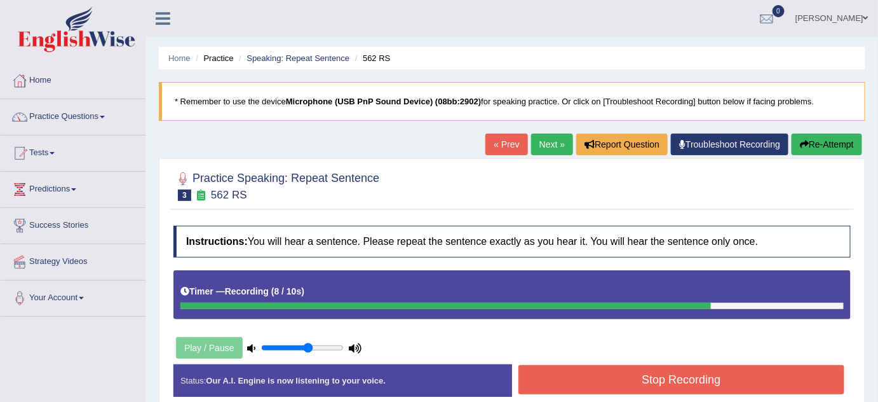
click at [700, 377] on button "Stop Recording" at bounding box center [682, 379] width 326 height 29
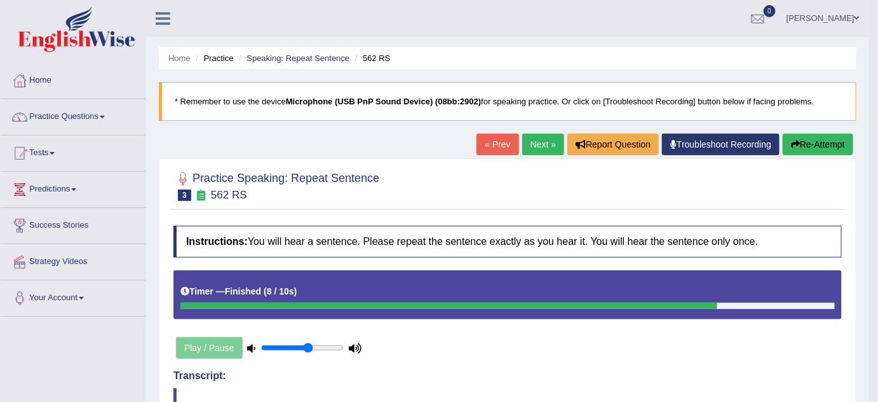
click at [828, 144] on button "Re-Attempt" at bounding box center [818, 144] width 71 height 22
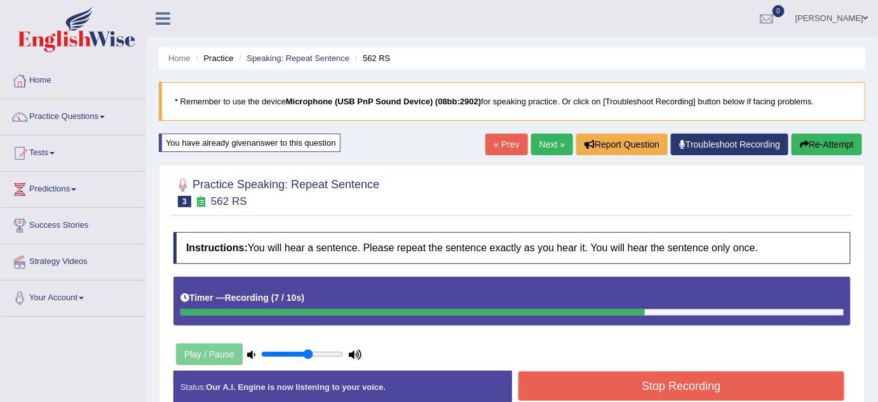
click at [637, 379] on button "Stop Recording" at bounding box center [682, 385] width 326 height 29
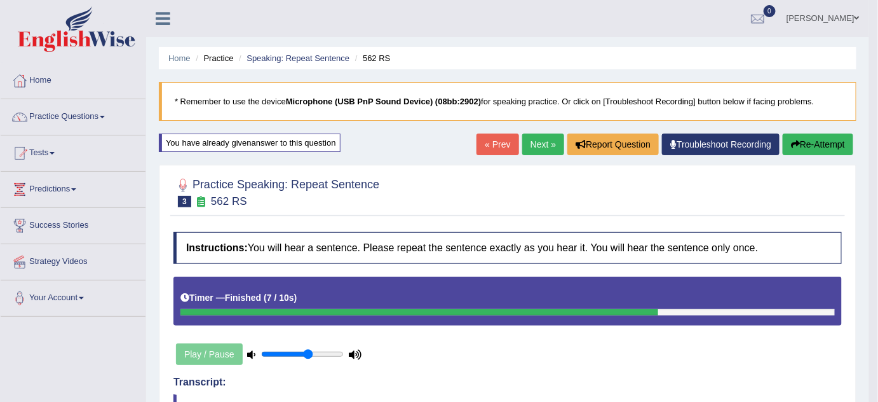
click at [533, 144] on link "Next »" at bounding box center [543, 144] width 42 height 22
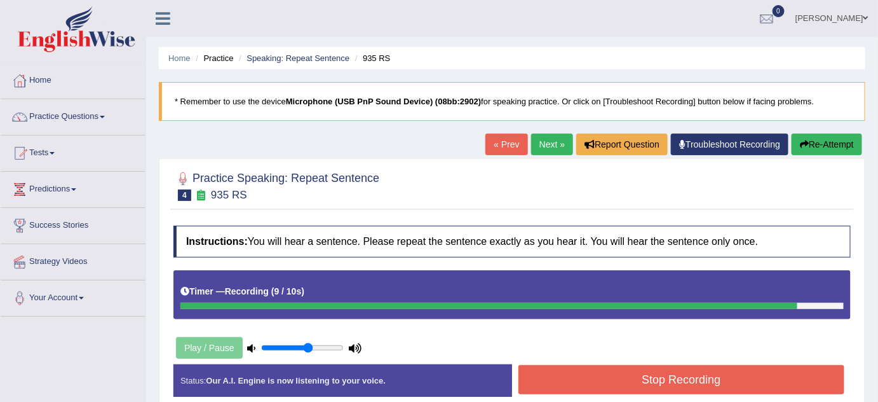
click at [613, 381] on button "Stop Recording" at bounding box center [682, 379] width 326 height 29
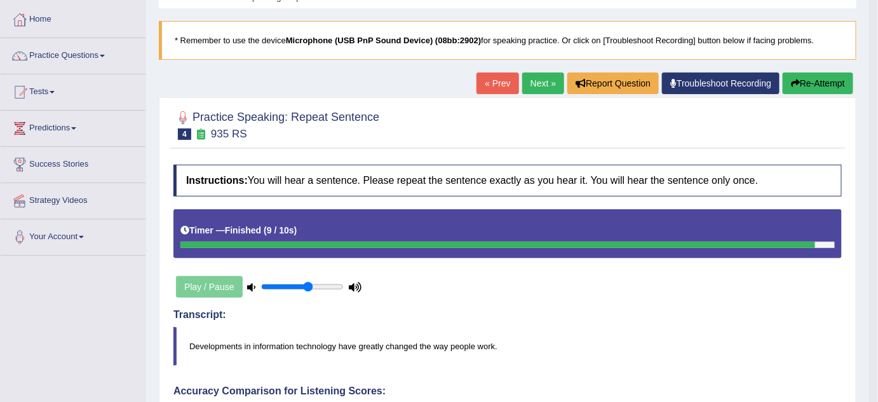
scroll to position [57, 0]
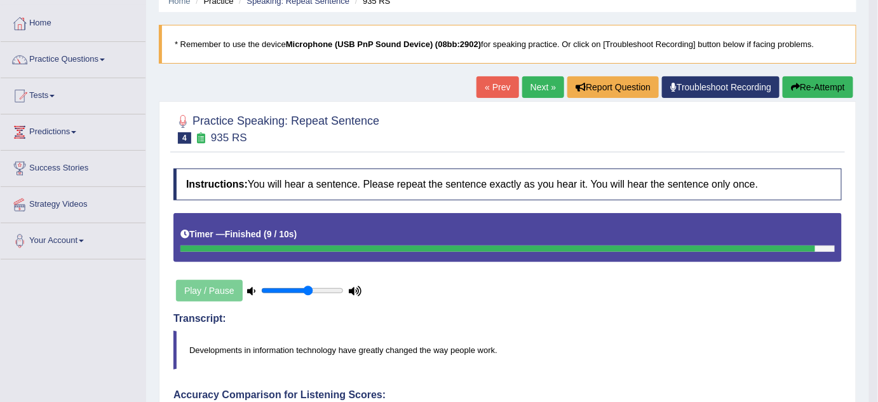
click at [832, 78] on button "Re-Attempt" at bounding box center [818, 87] width 71 height 22
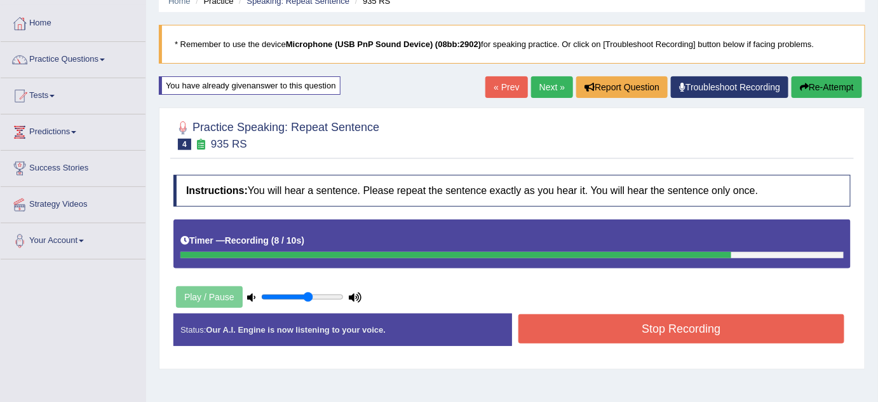
click at [651, 323] on button "Stop Recording" at bounding box center [682, 328] width 326 height 29
